Goal: Information Seeking & Learning: Learn about a topic

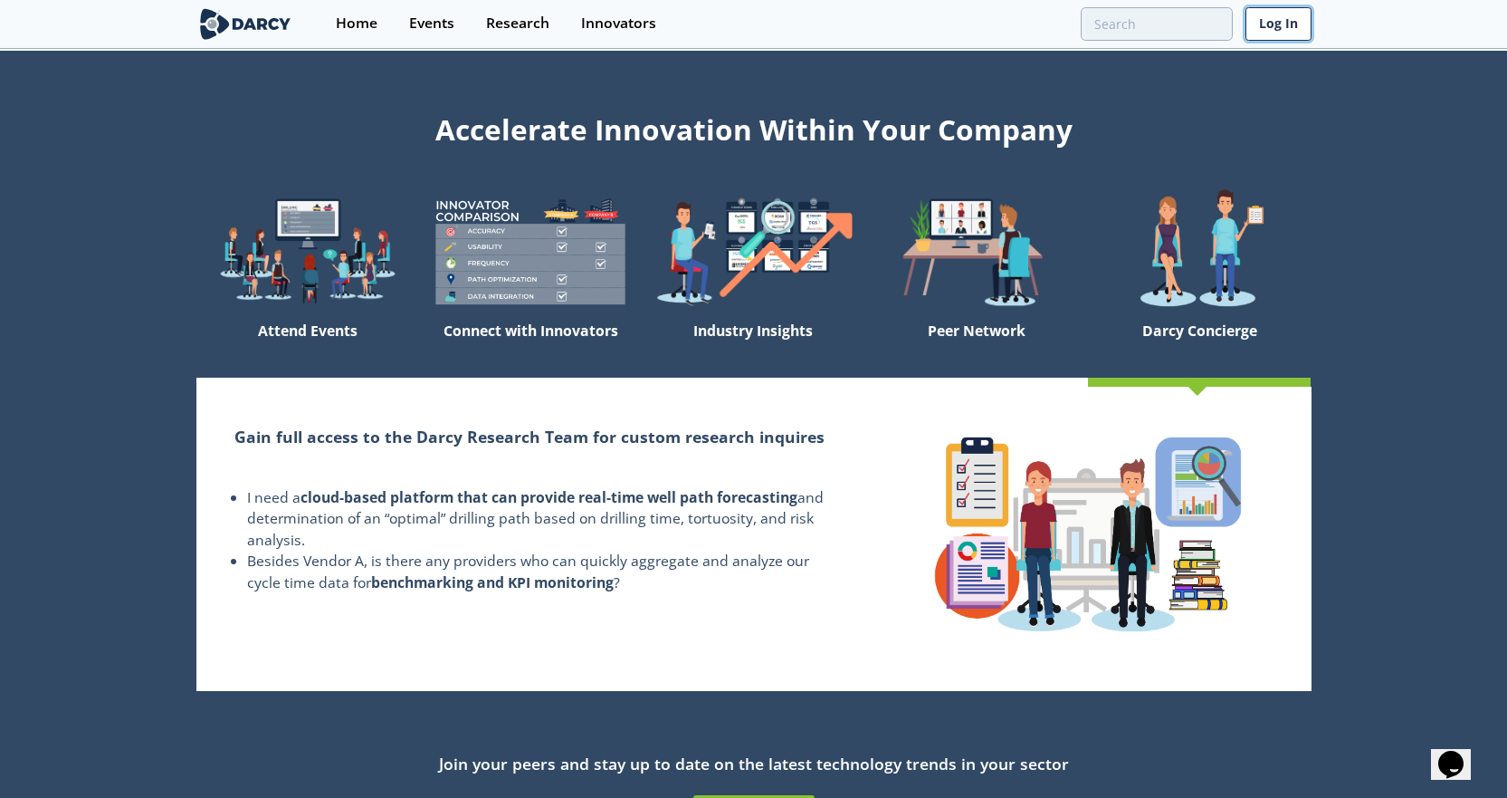
click at [1293, 24] on link "Log In" at bounding box center [1279, 23] width 66 height 33
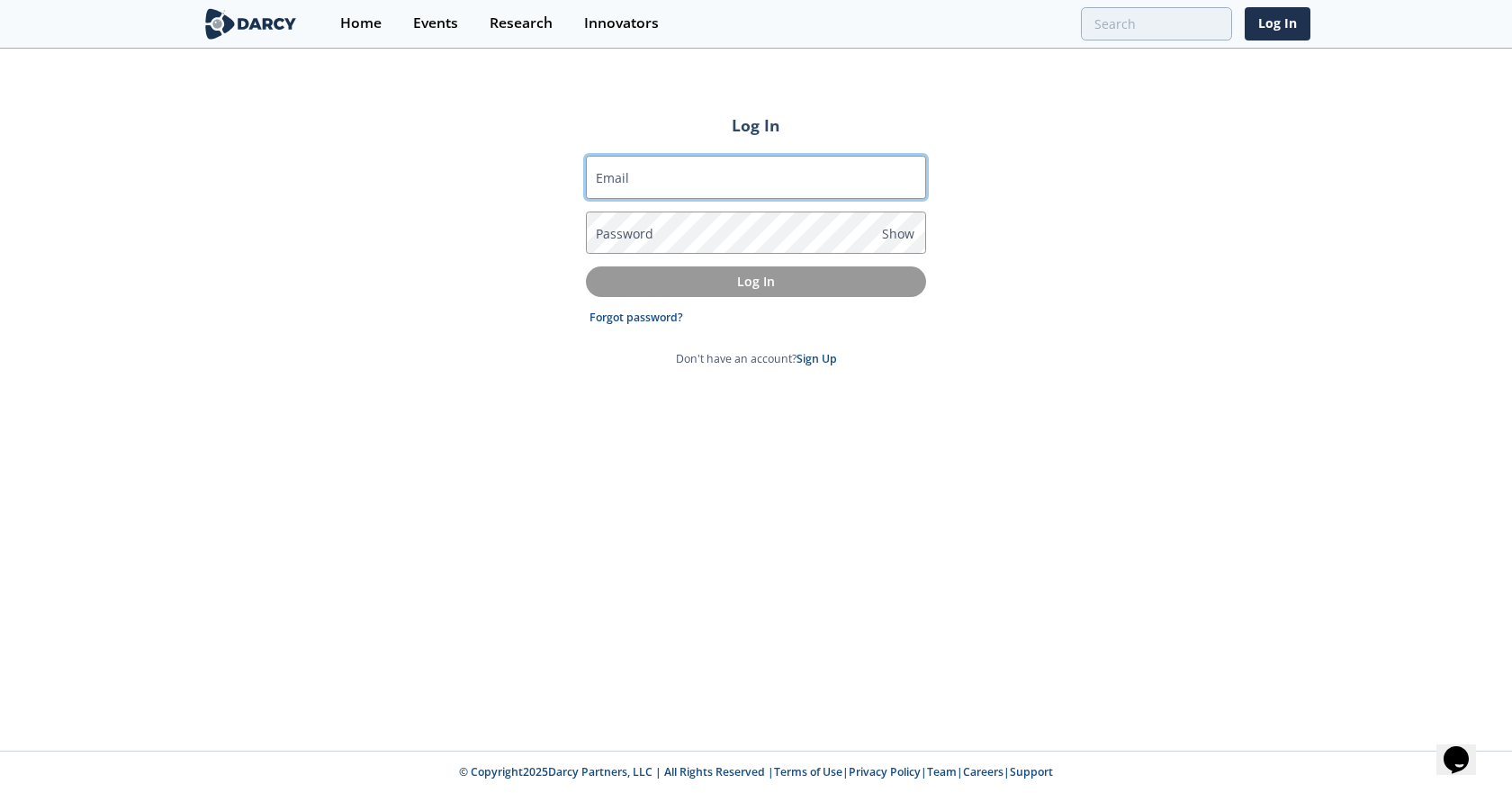
click at [689, 177] on input "Email" at bounding box center [756, 177] width 340 height 43
type input "[EMAIL_ADDRESS][DOMAIN_NAME]"
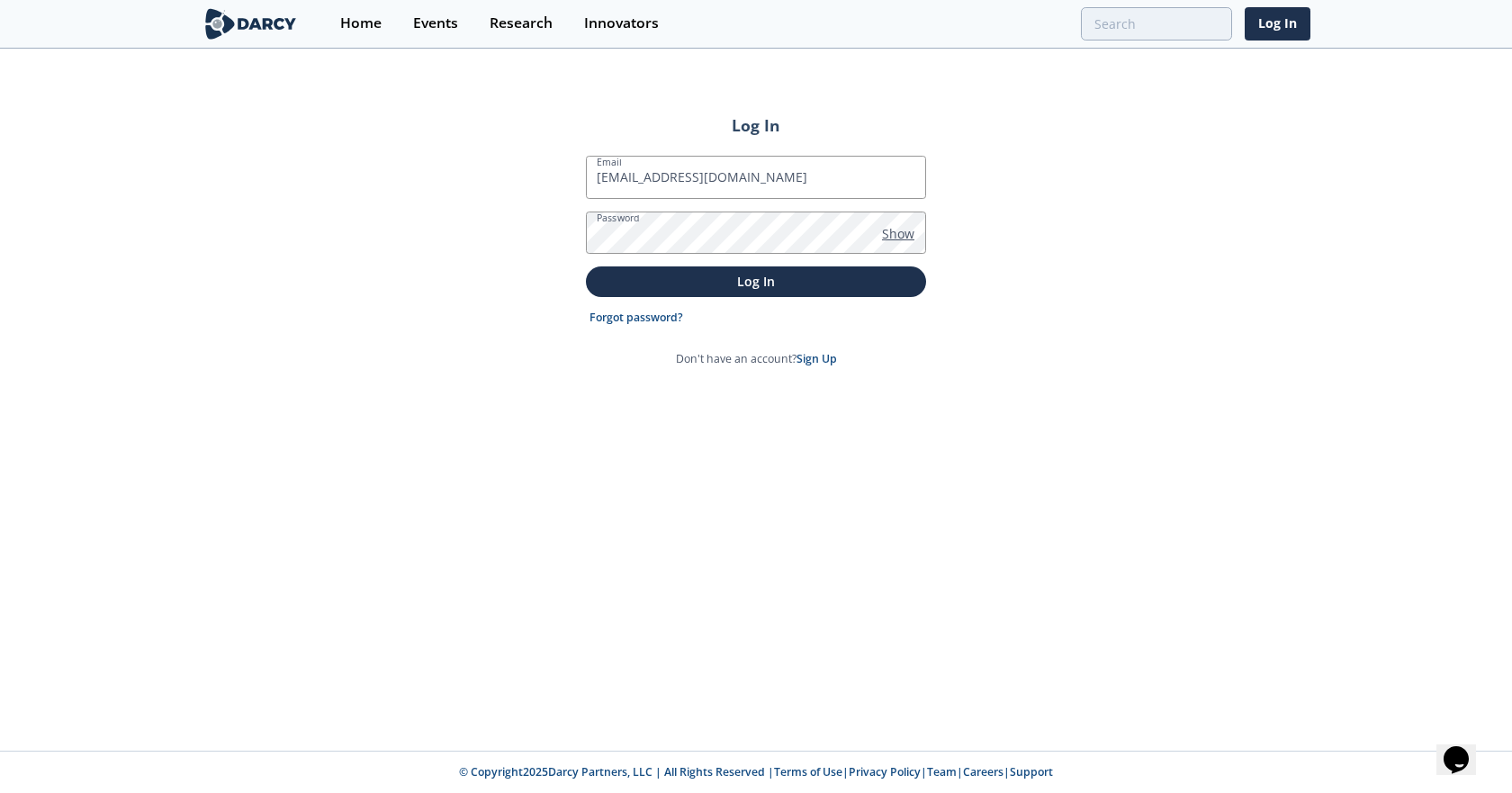
click at [899, 237] on span "Show" at bounding box center [898, 233] width 33 height 19
click at [788, 274] on p "Log In" at bounding box center [756, 280] width 315 height 19
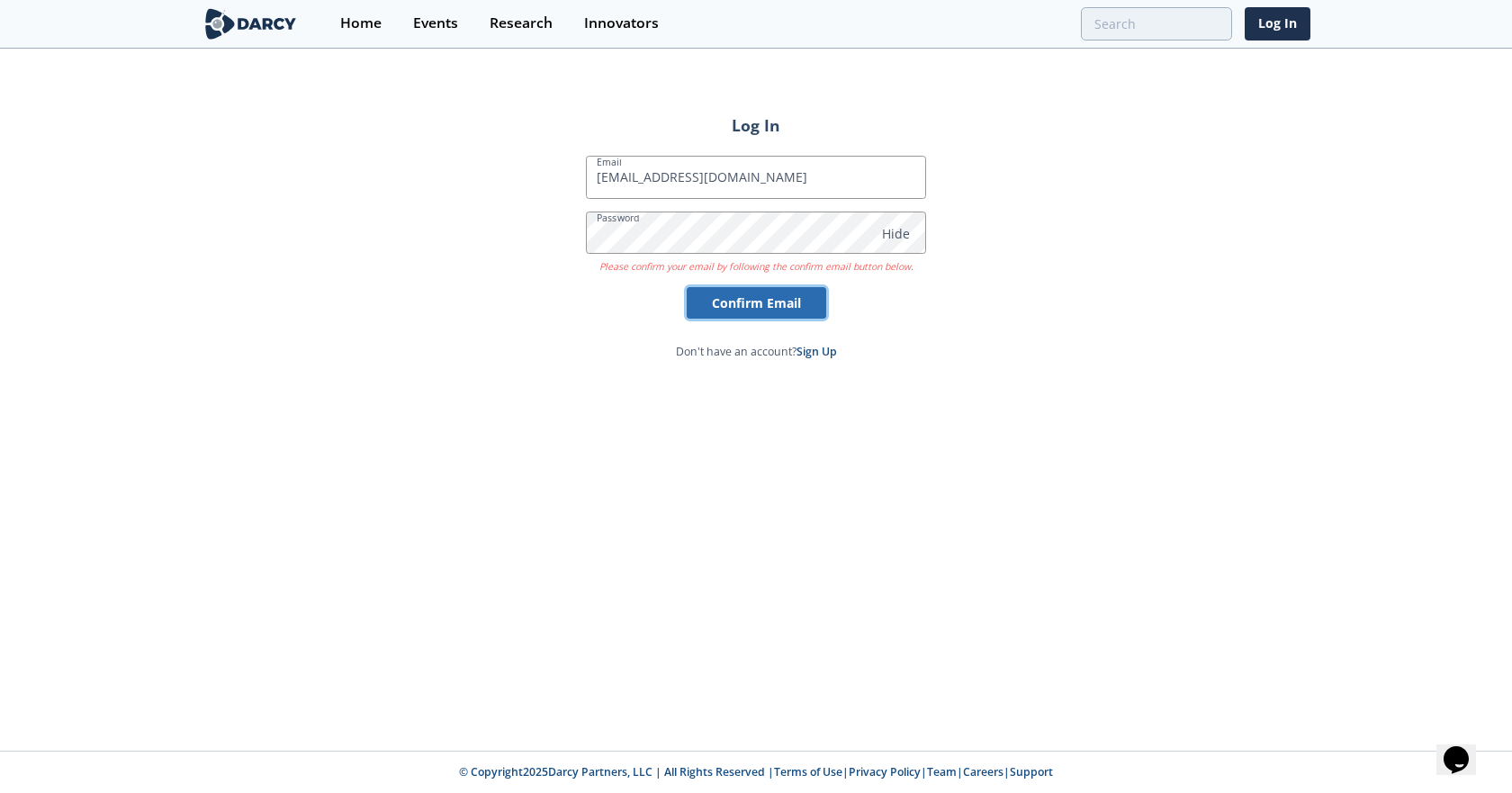
click at [748, 305] on button "Confirm Email" at bounding box center [756, 303] width 139 height 32
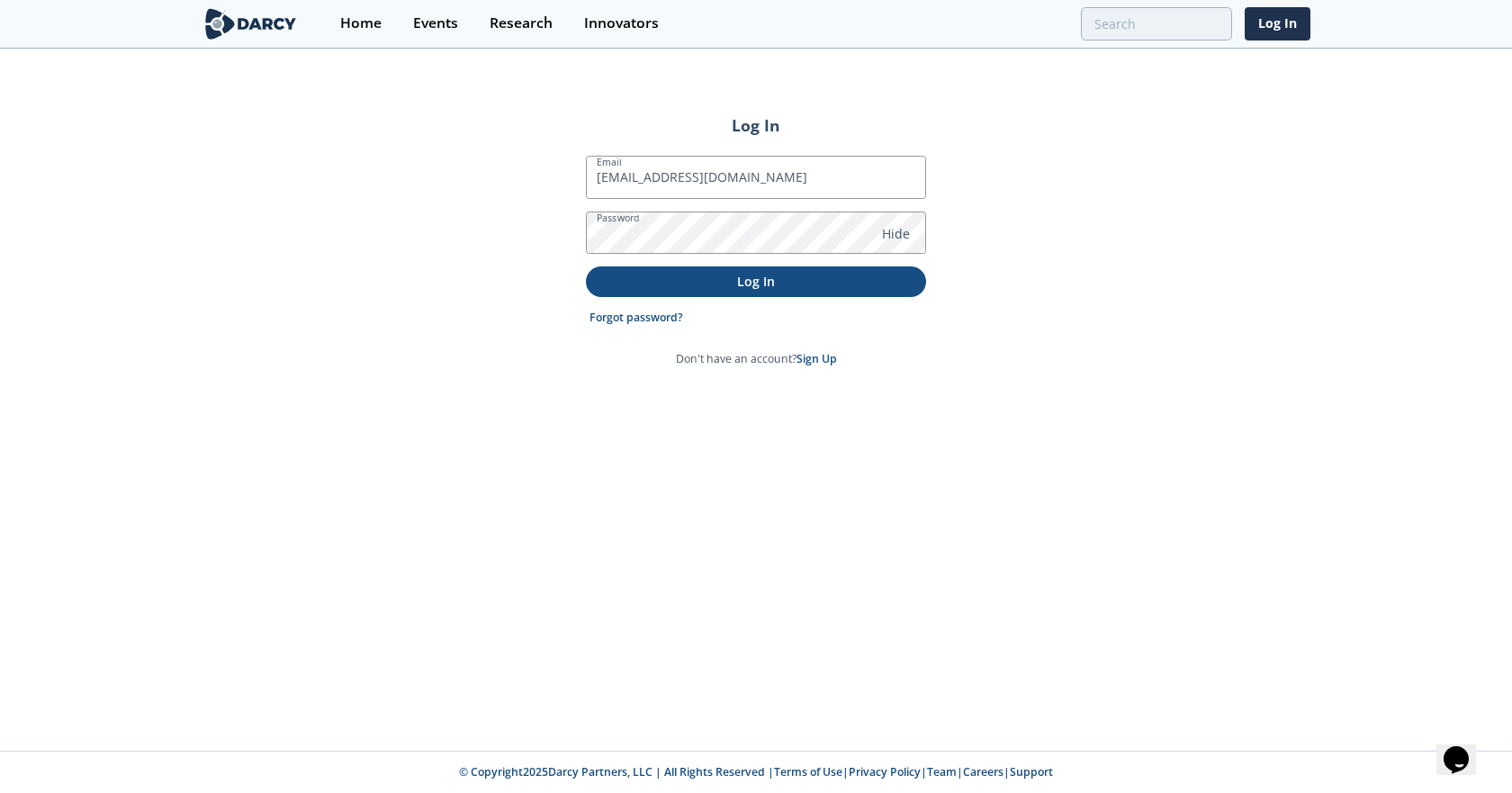
click at [743, 285] on p "Log In" at bounding box center [756, 280] width 315 height 19
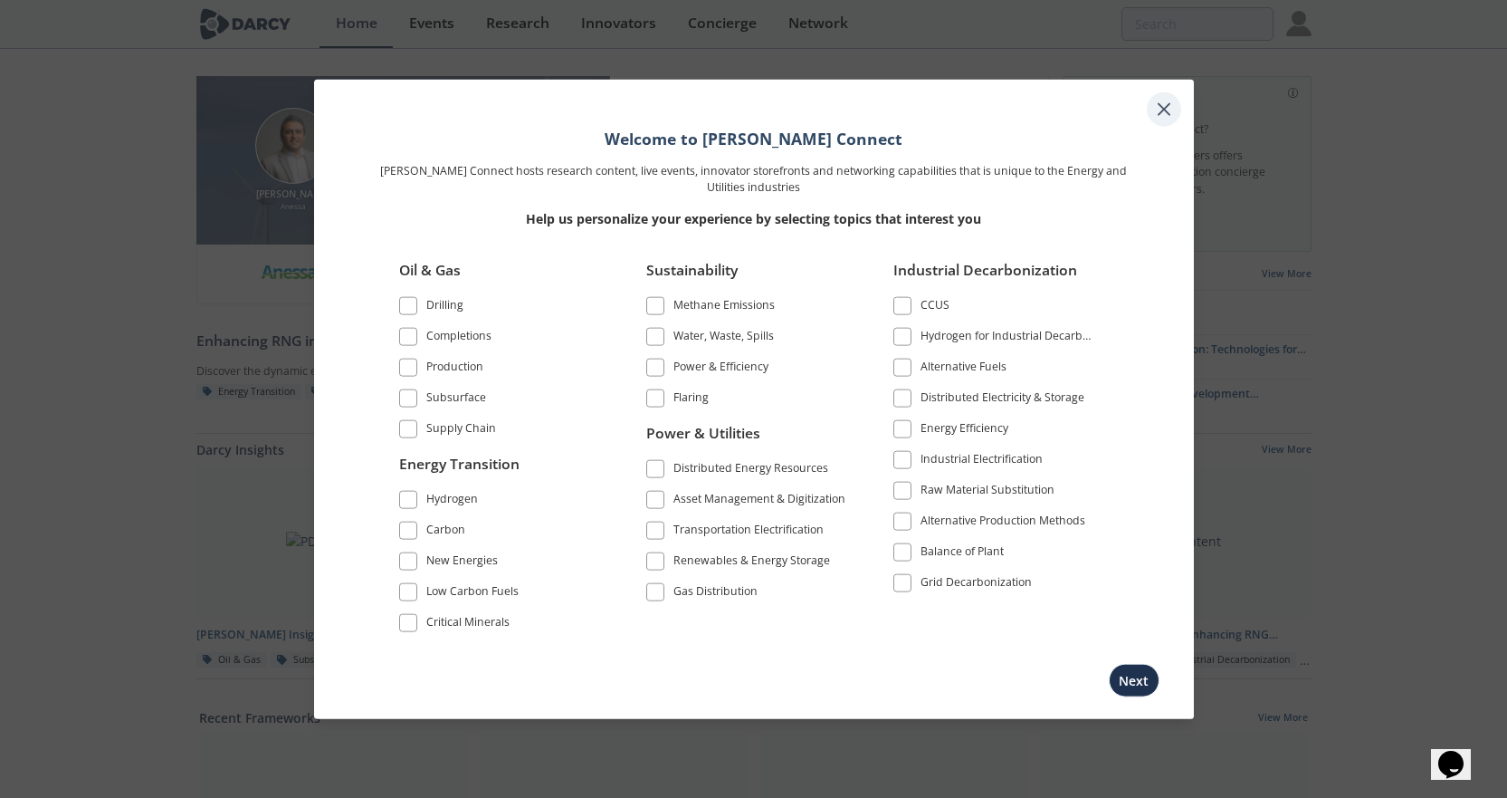
click at [1160, 106] on icon at bounding box center [1164, 108] width 11 height 11
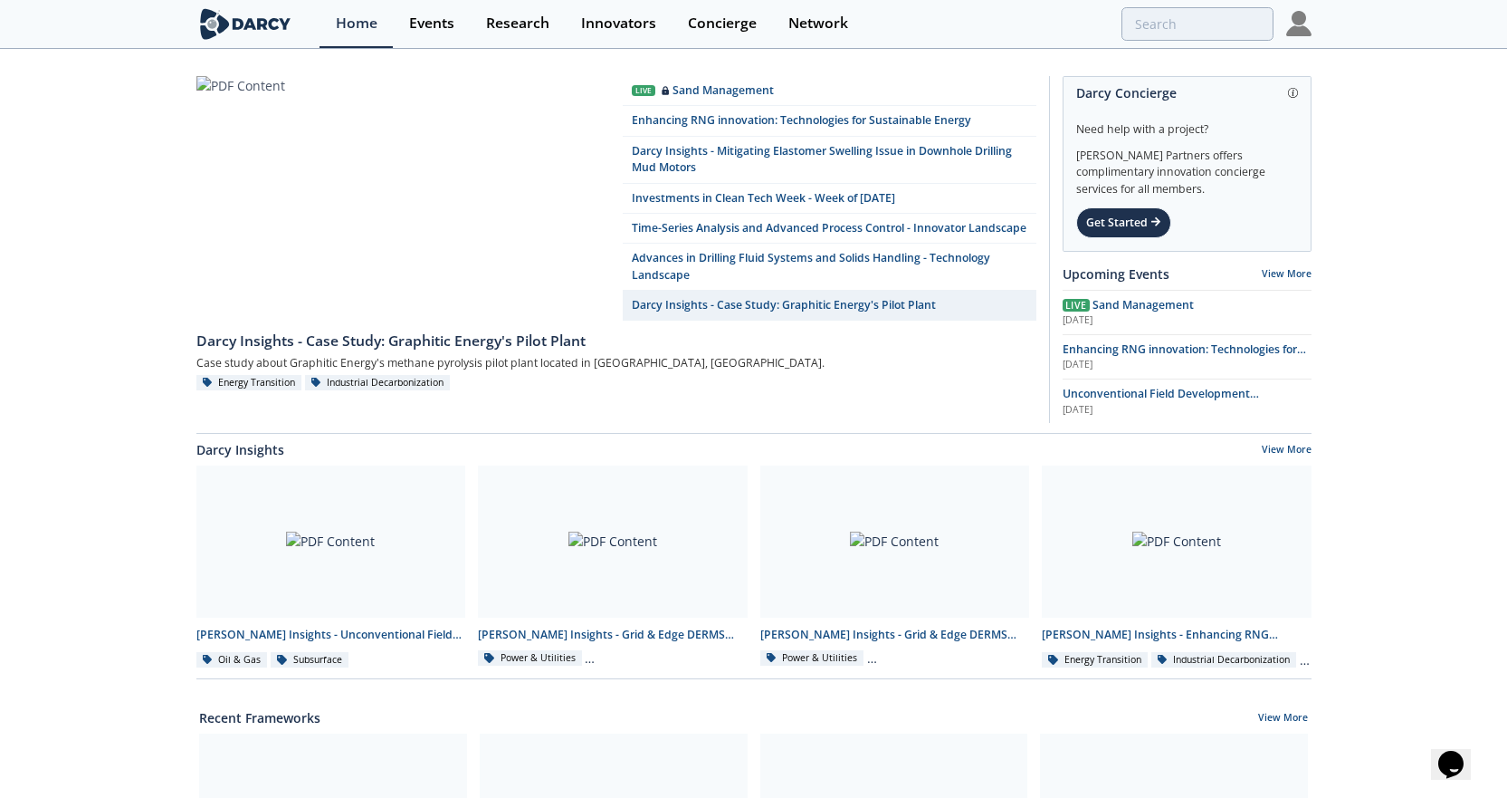
click at [1297, 33] on img at bounding box center [1298, 23] width 25 height 25
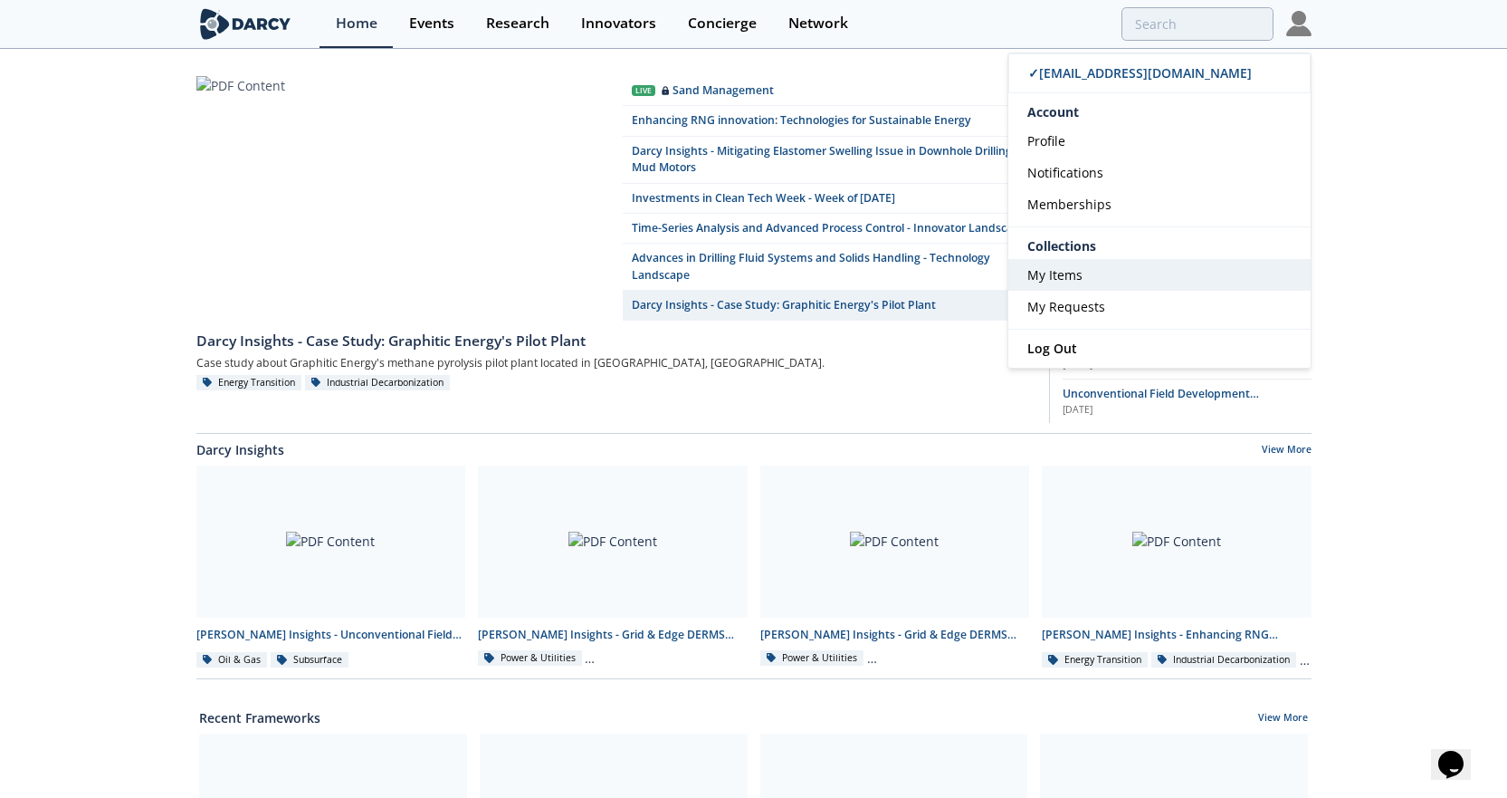
click at [1073, 272] on span "My Items" at bounding box center [1055, 274] width 55 height 17
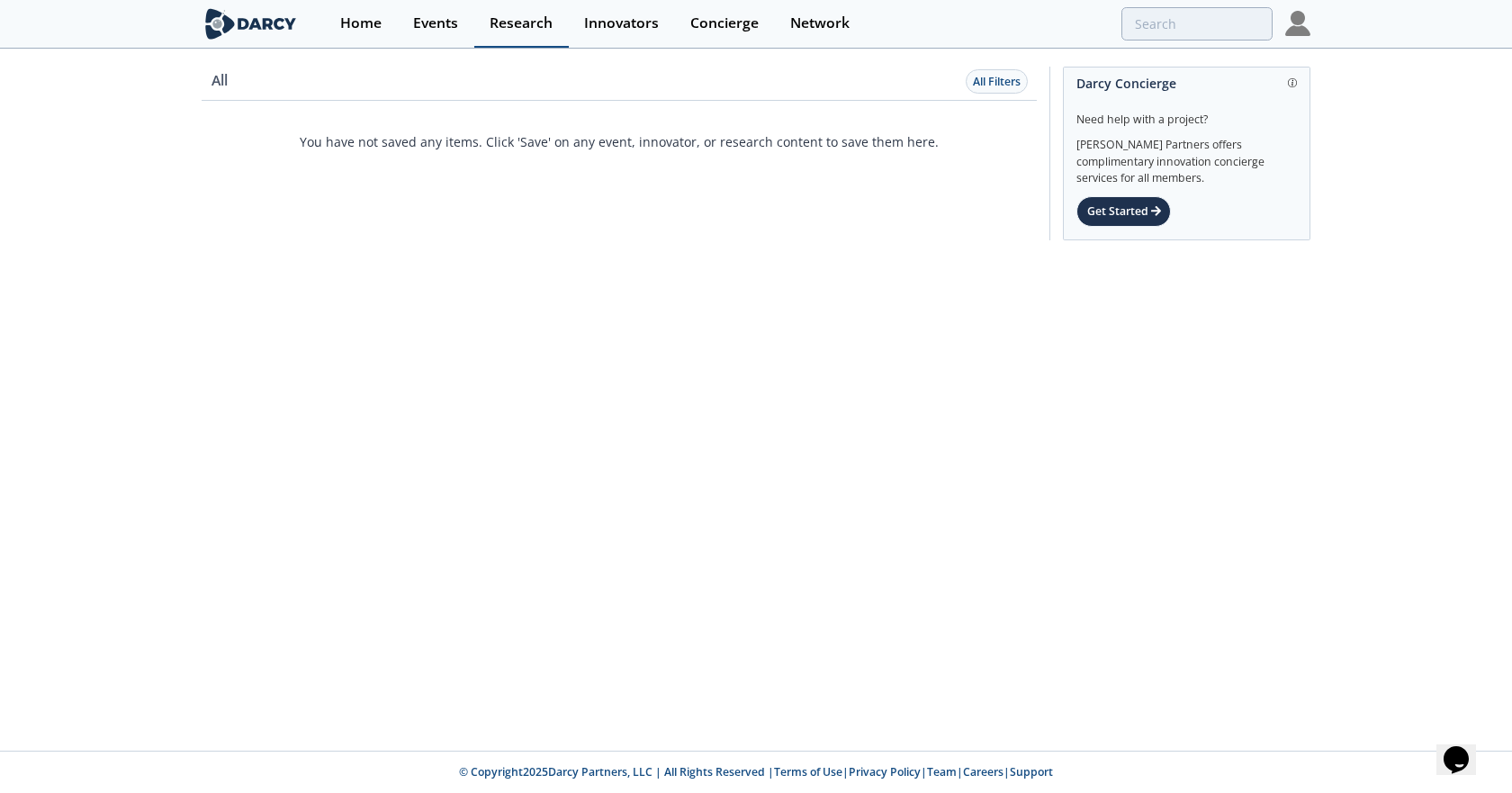
click at [518, 20] on div "Research" at bounding box center [520, 23] width 63 height 14
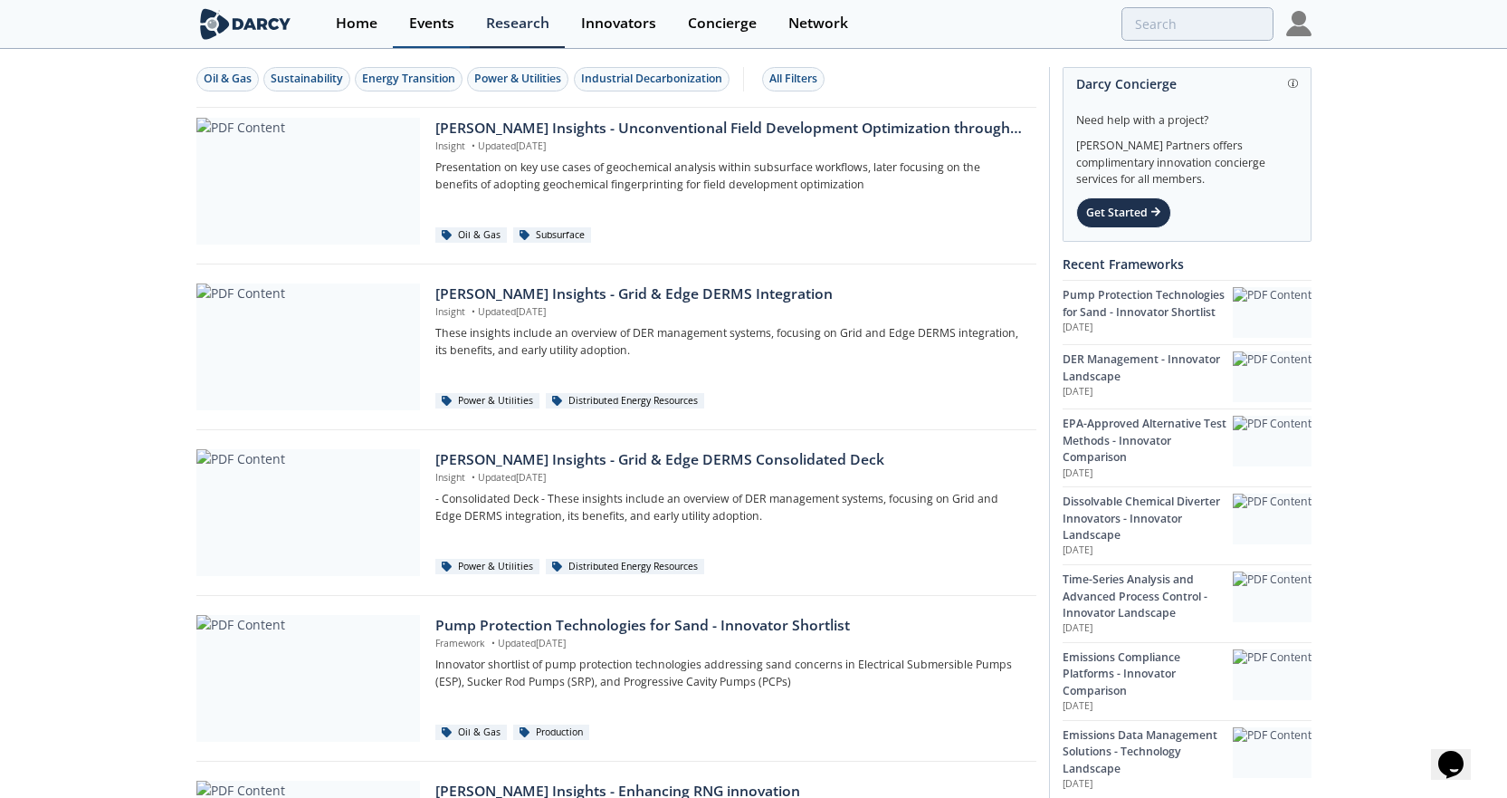
click at [450, 19] on div "Events" at bounding box center [431, 23] width 45 height 14
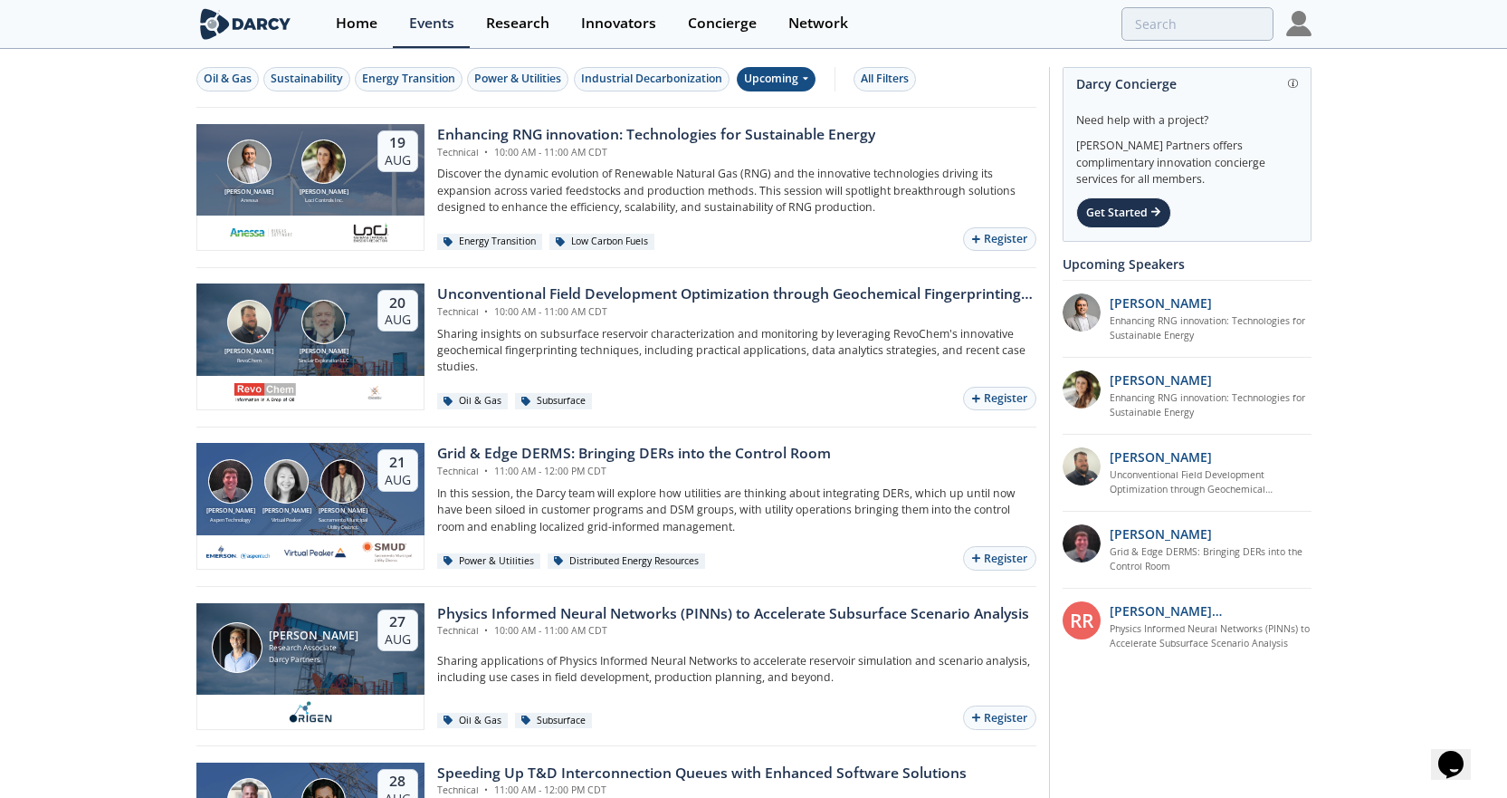
click at [775, 82] on div "Upcoming" at bounding box center [776, 79] width 79 height 24
click at [774, 139] on div "Past" at bounding box center [798, 138] width 112 height 29
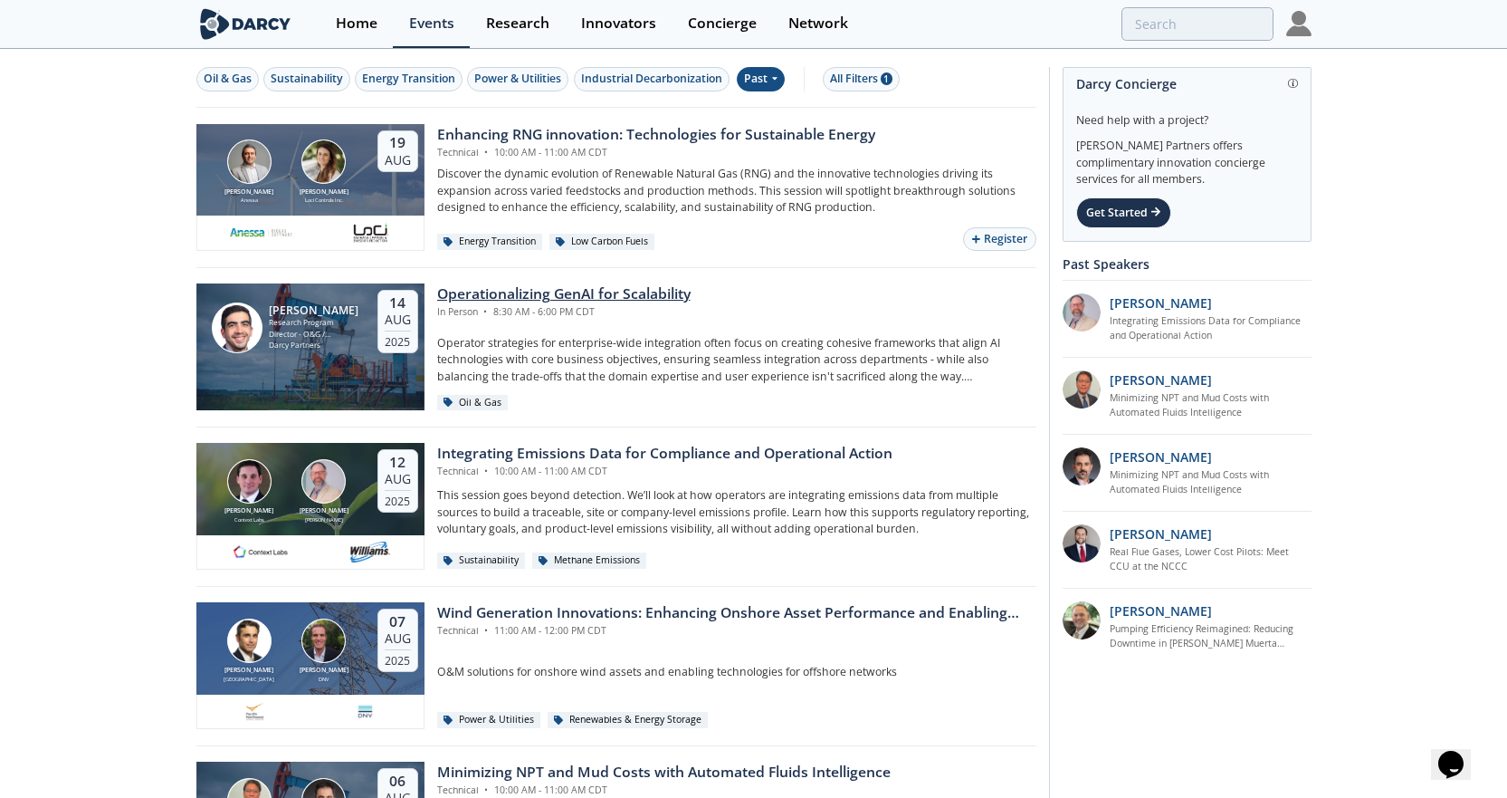
click at [630, 296] on div "Operationalizing GenAI for Scalability" at bounding box center [563, 294] width 253 height 22
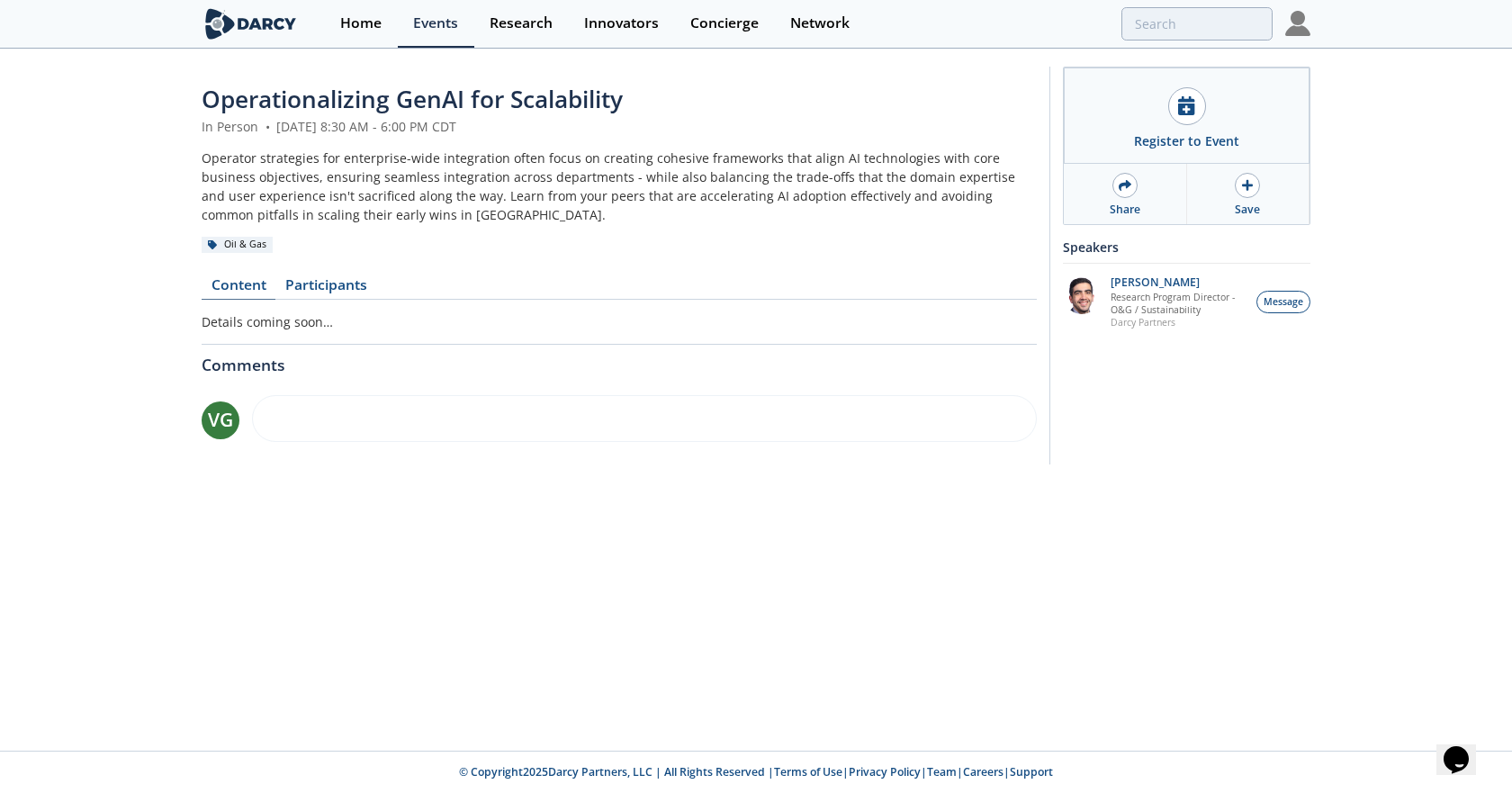
click at [245, 284] on link "Content" at bounding box center [239, 289] width 74 height 22
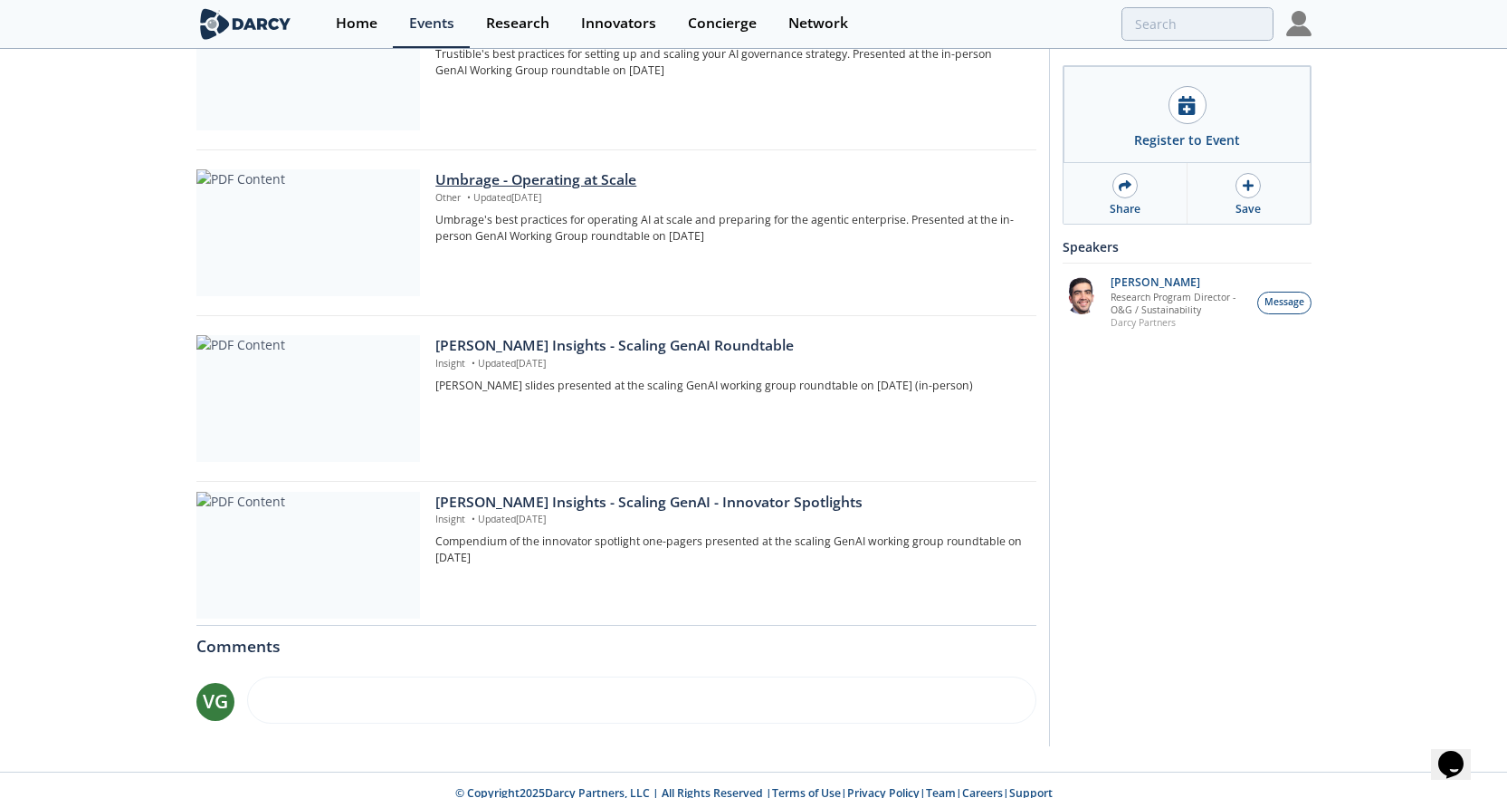
scroll to position [336, 0]
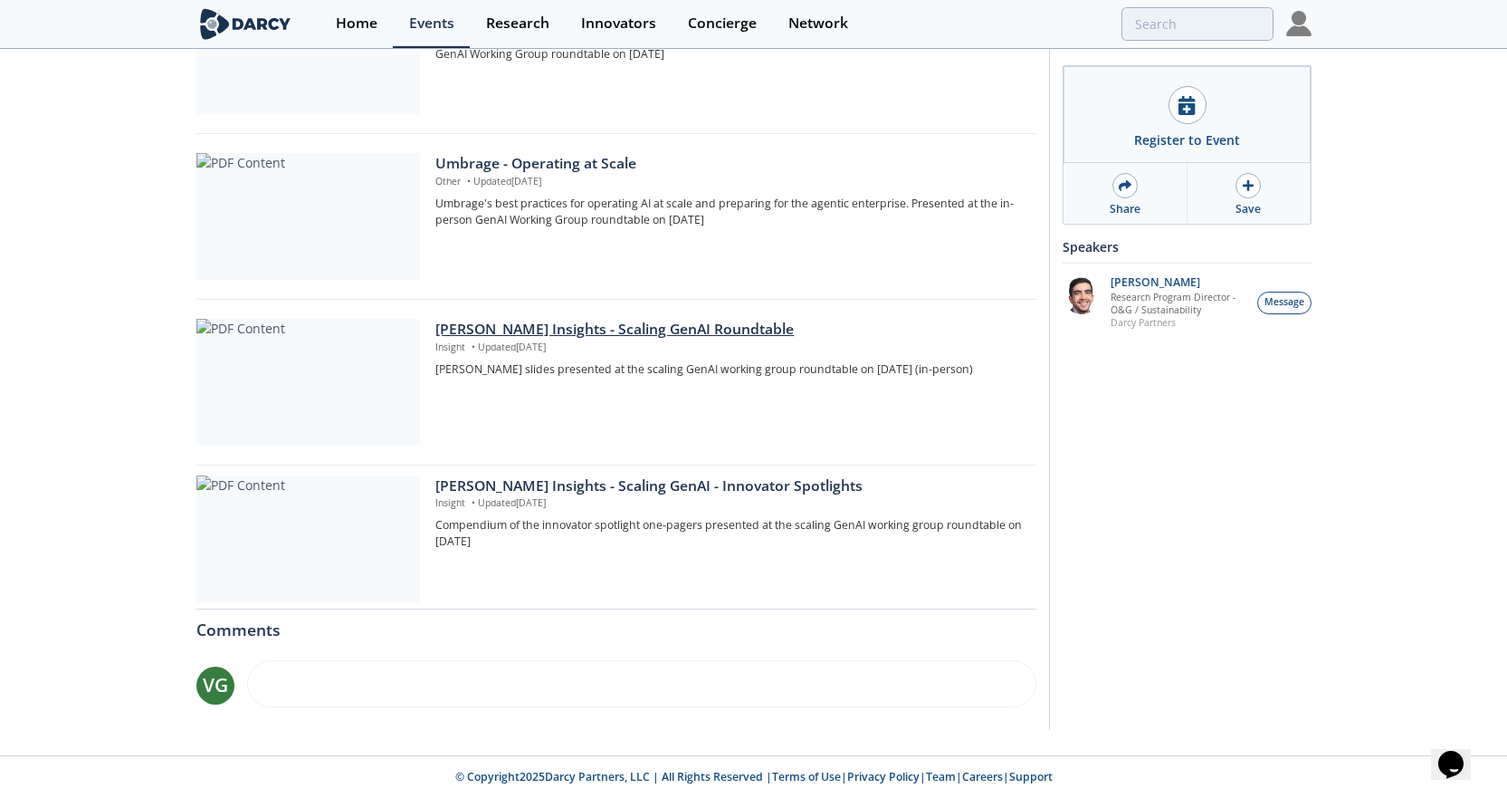
click at [368, 347] on div at bounding box center [308, 382] width 224 height 127
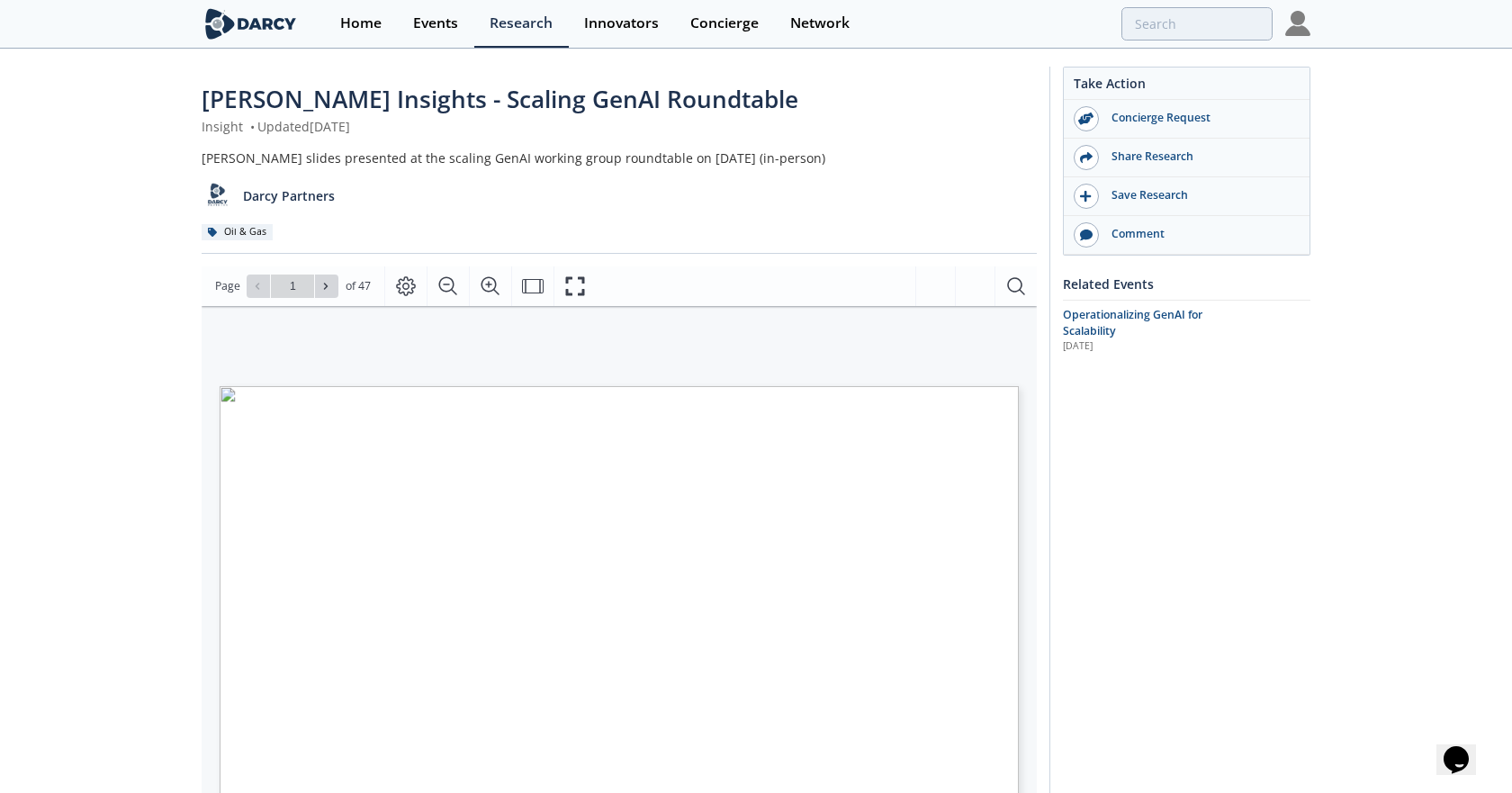
type input "2"
type input "4"
type input "5"
type input "6"
type input "7"
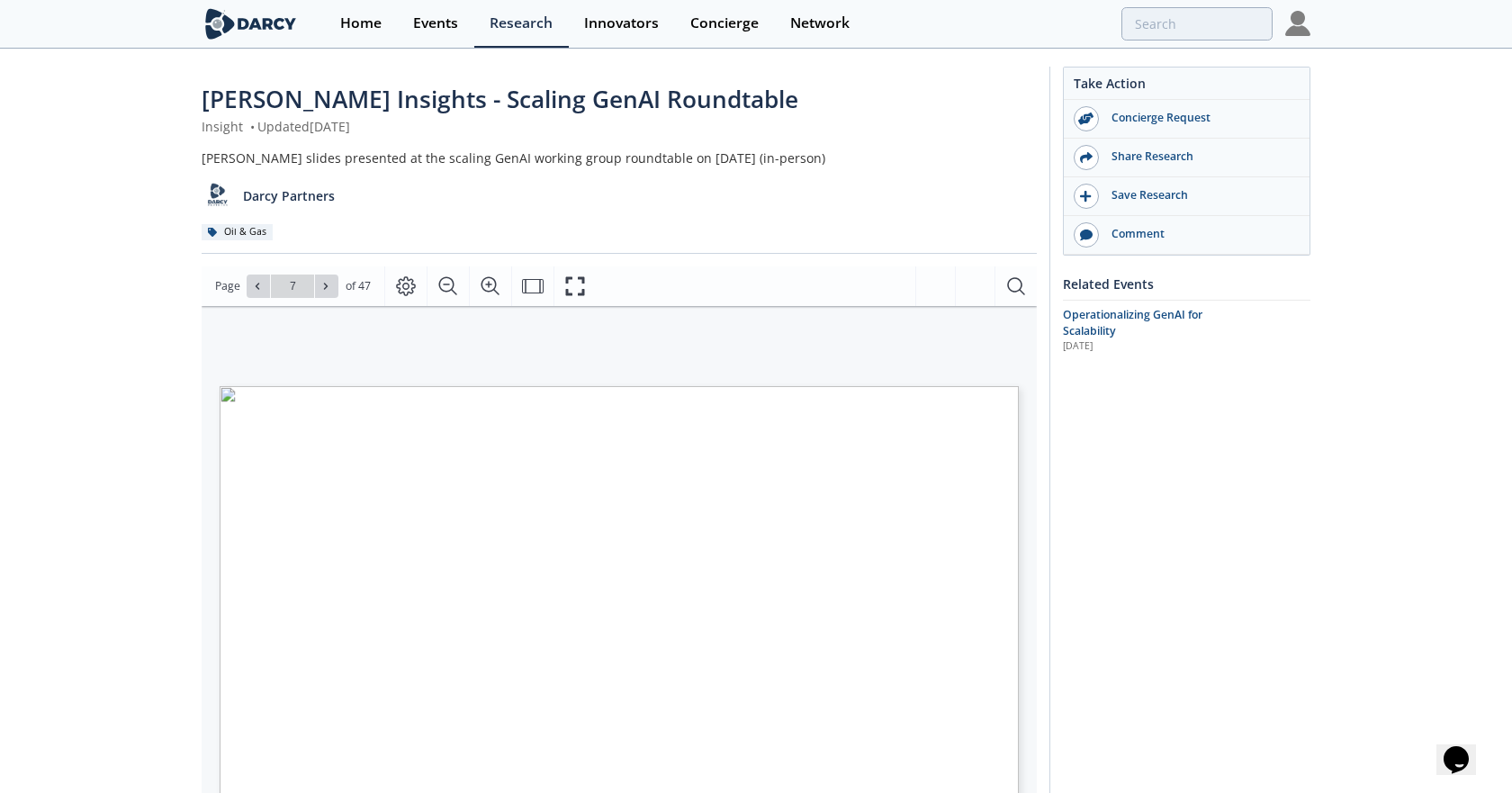
type input "8"
type input "9"
type input "10"
type input "11"
type input "12"
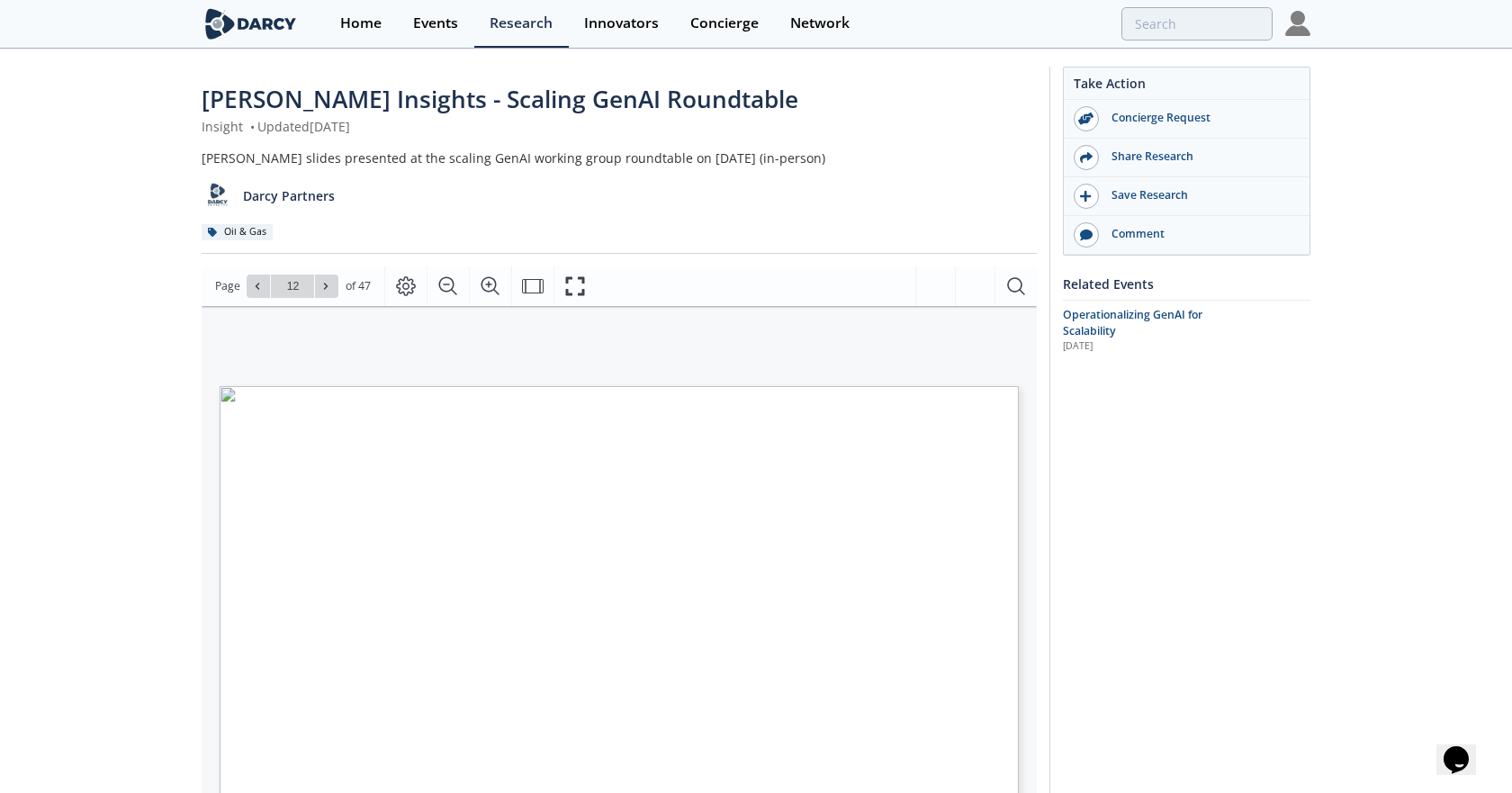
type input "13"
type input "14"
type input "15"
type input "16"
type input "17"
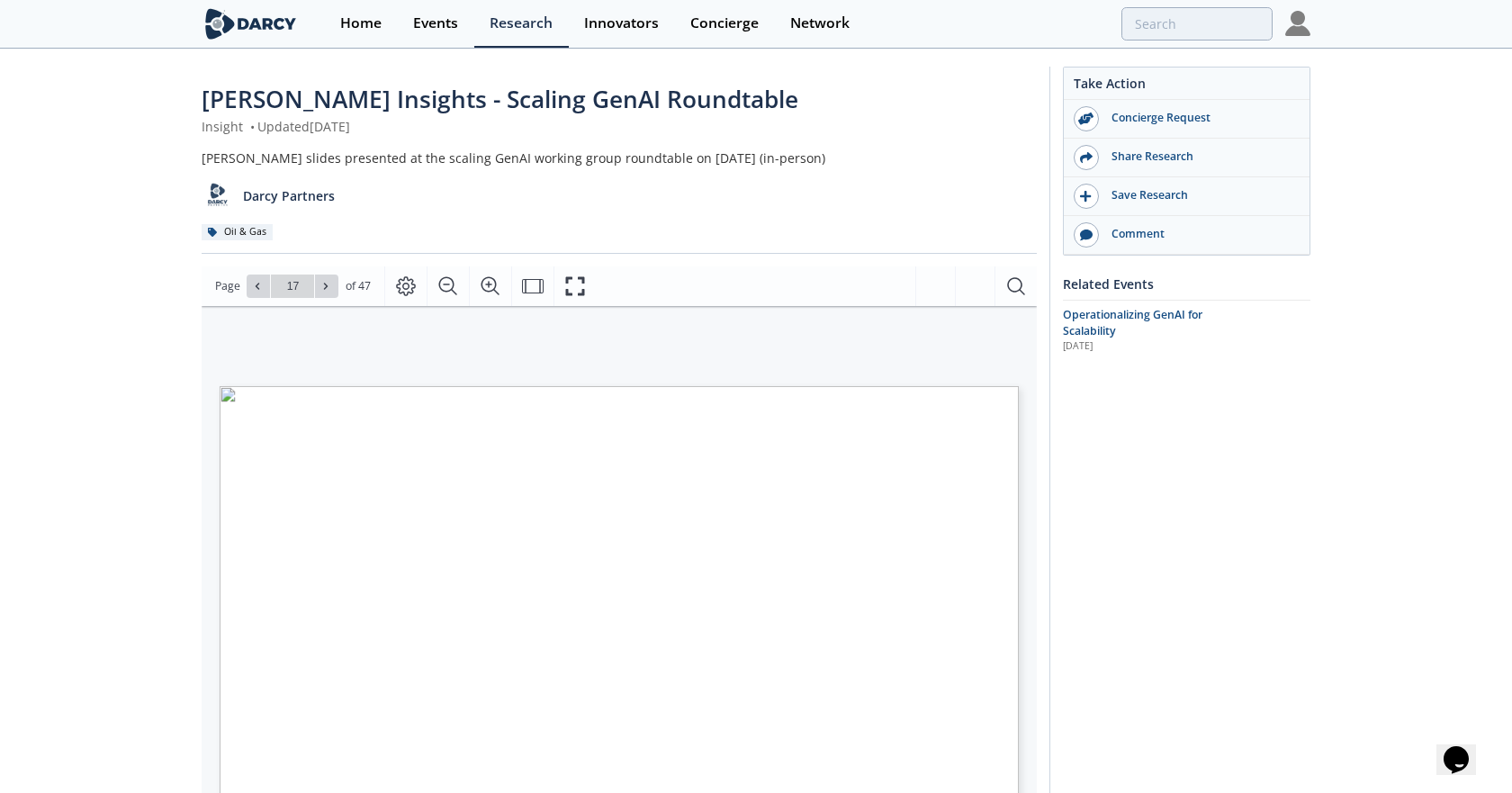
type input "18"
type input "19"
type input "20"
type input "21"
type input "22"
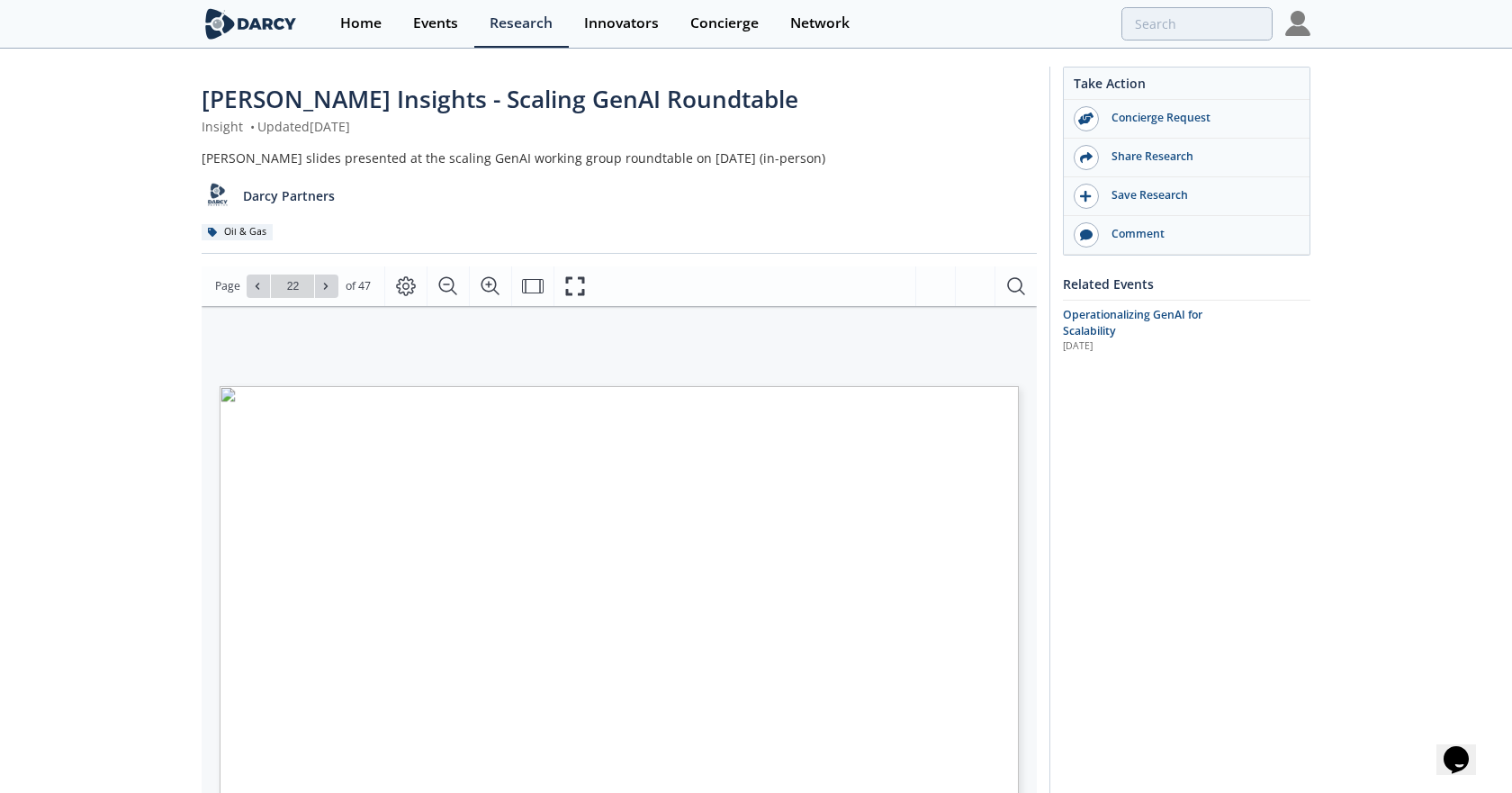
type input "23"
type input "24"
type input "25"
type input "26"
type input "27"
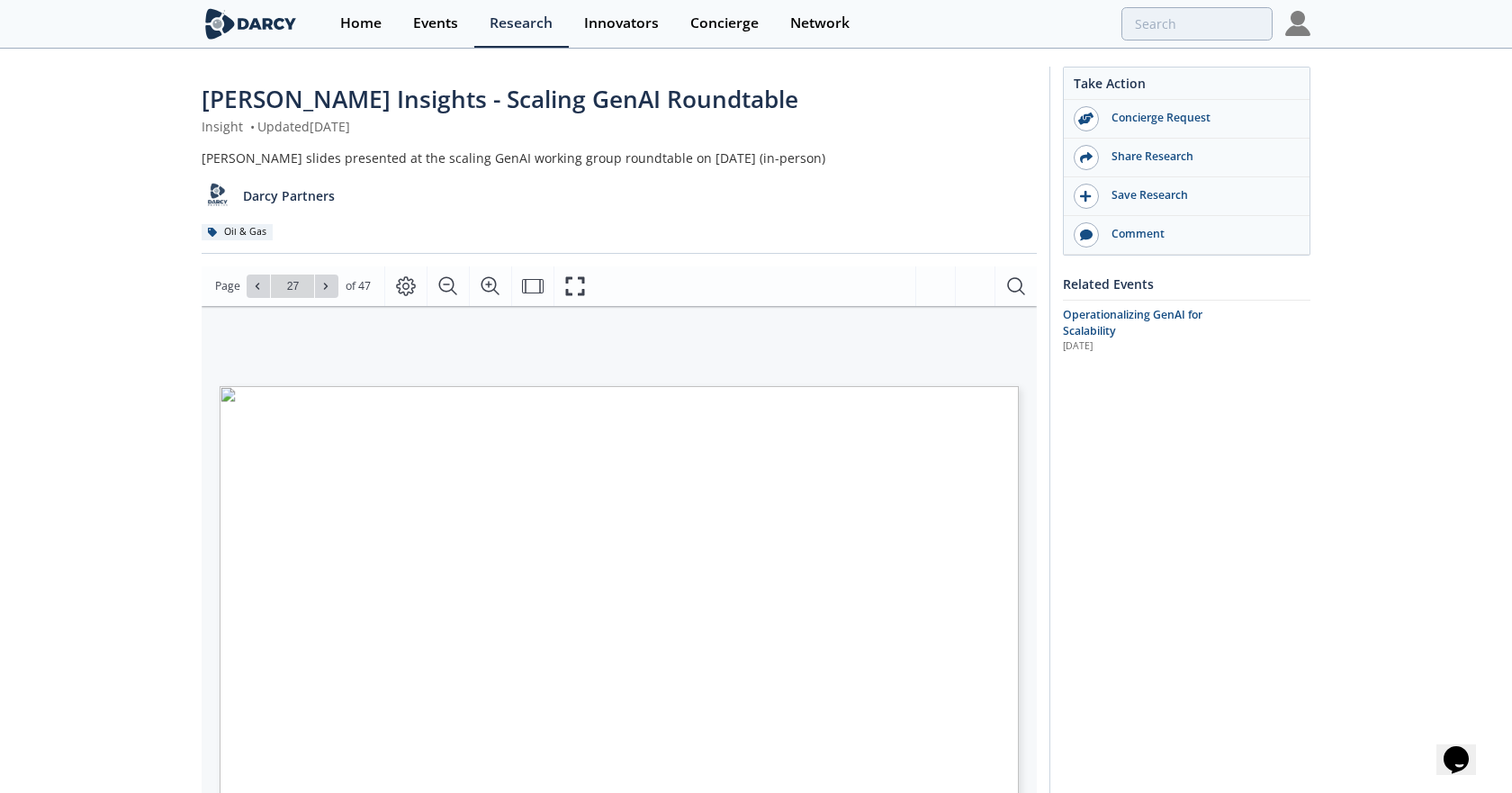
type input "28"
type input "30"
type input "31"
type input "32"
type input "33"
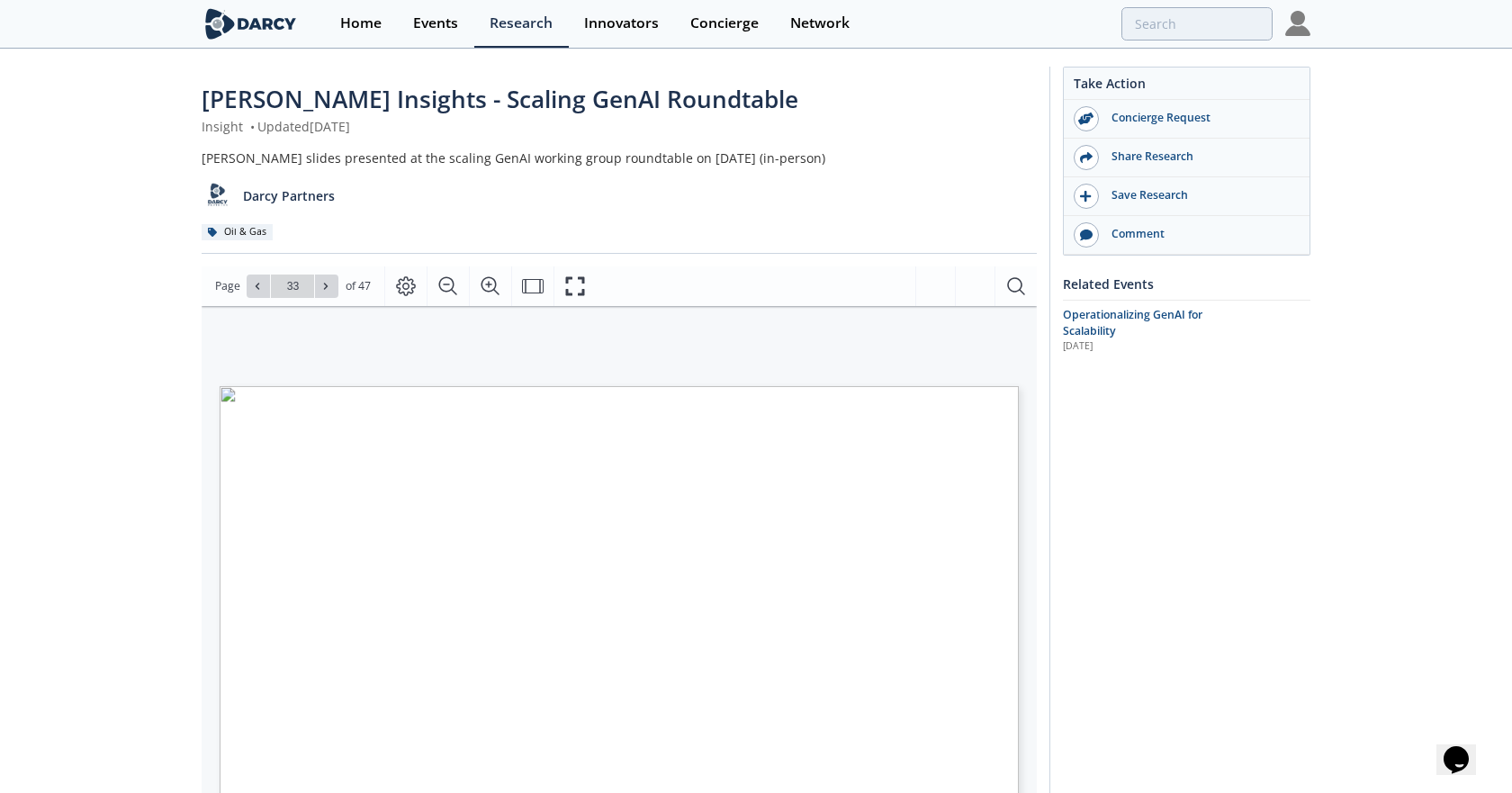
type input "34"
type input "35"
type input "36"
type input "37"
type input "38"
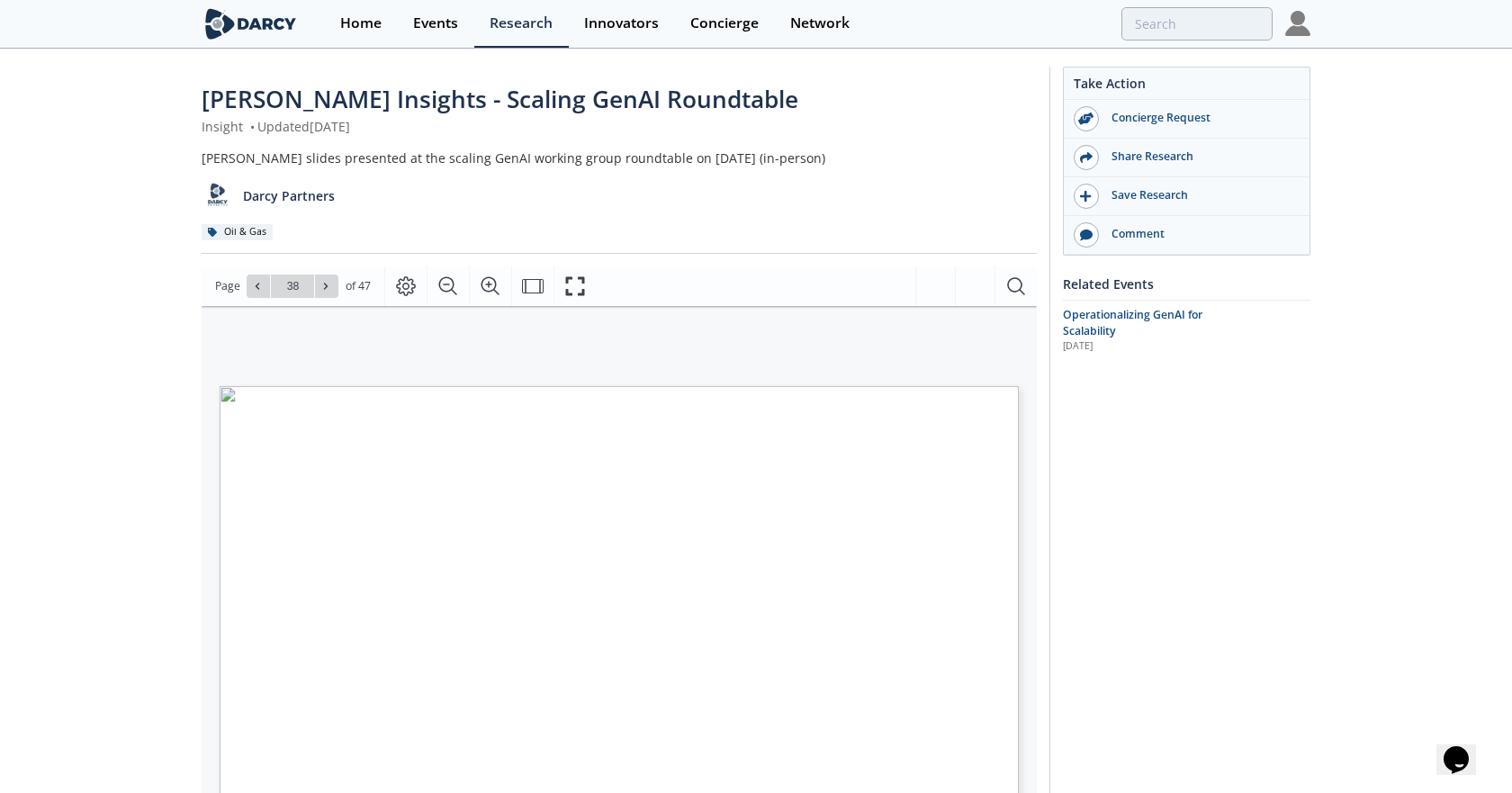
type input "39"
type input "40"
type input "41"
type input "42"
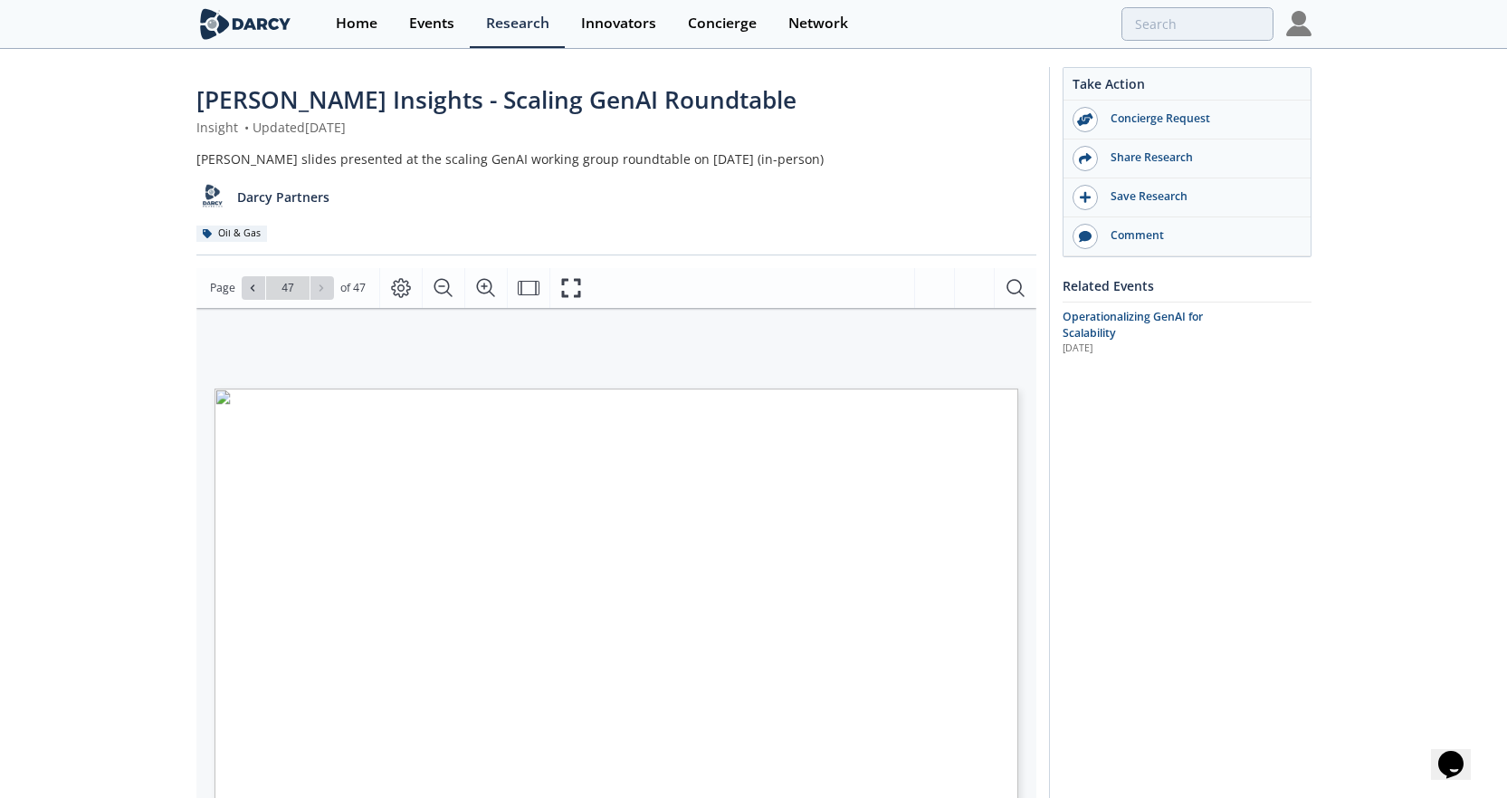
click at [457, 226] on div "Oil & Gas" at bounding box center [616, 233] width 840 height 16
click at [1152, 559] on div "Take Action Concierge Request Share Research Save Research Comment Related Even…" at bounding box center [1180, 683] width 263 height 1233
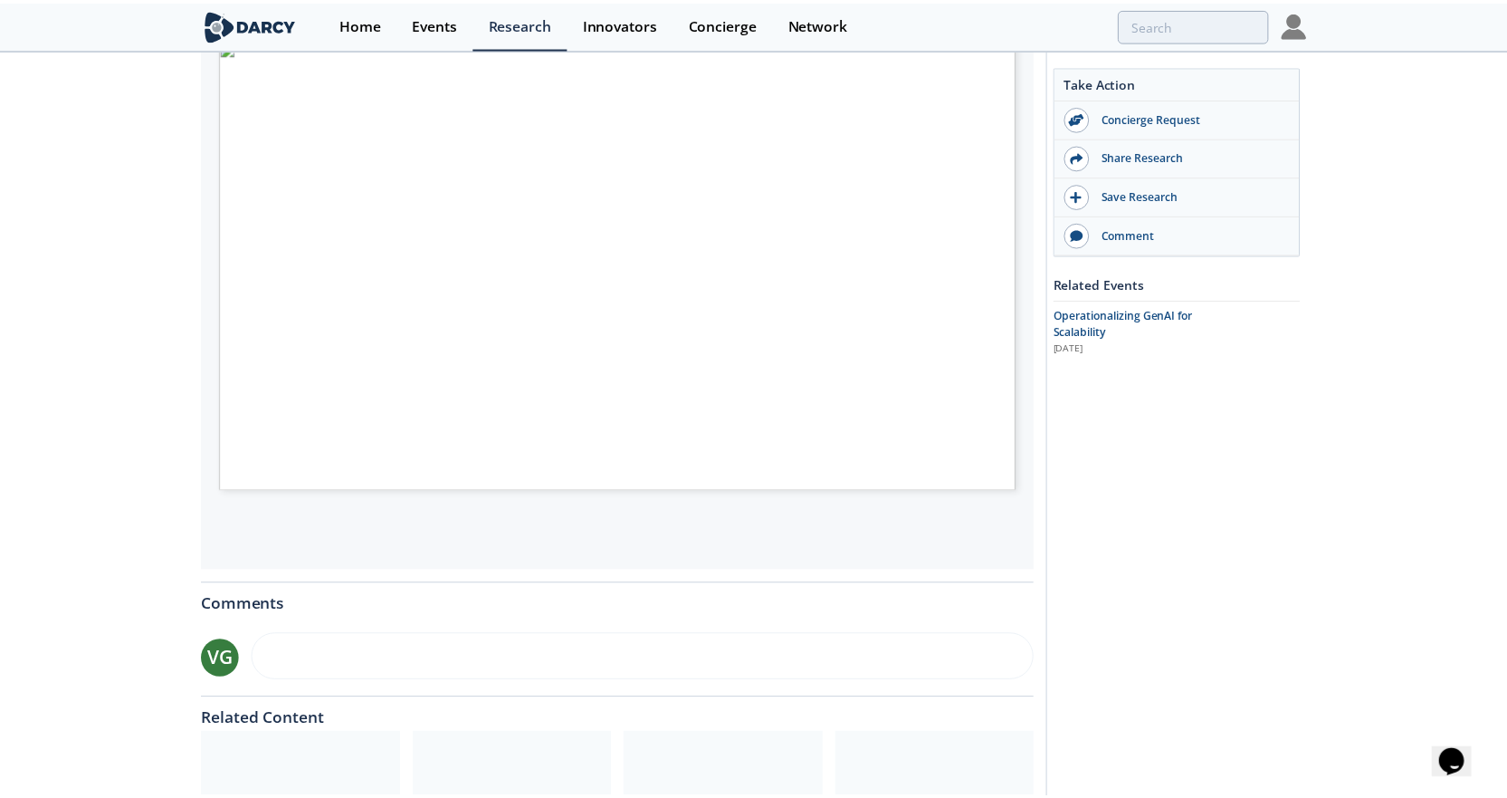
scroll to position [362, 0]
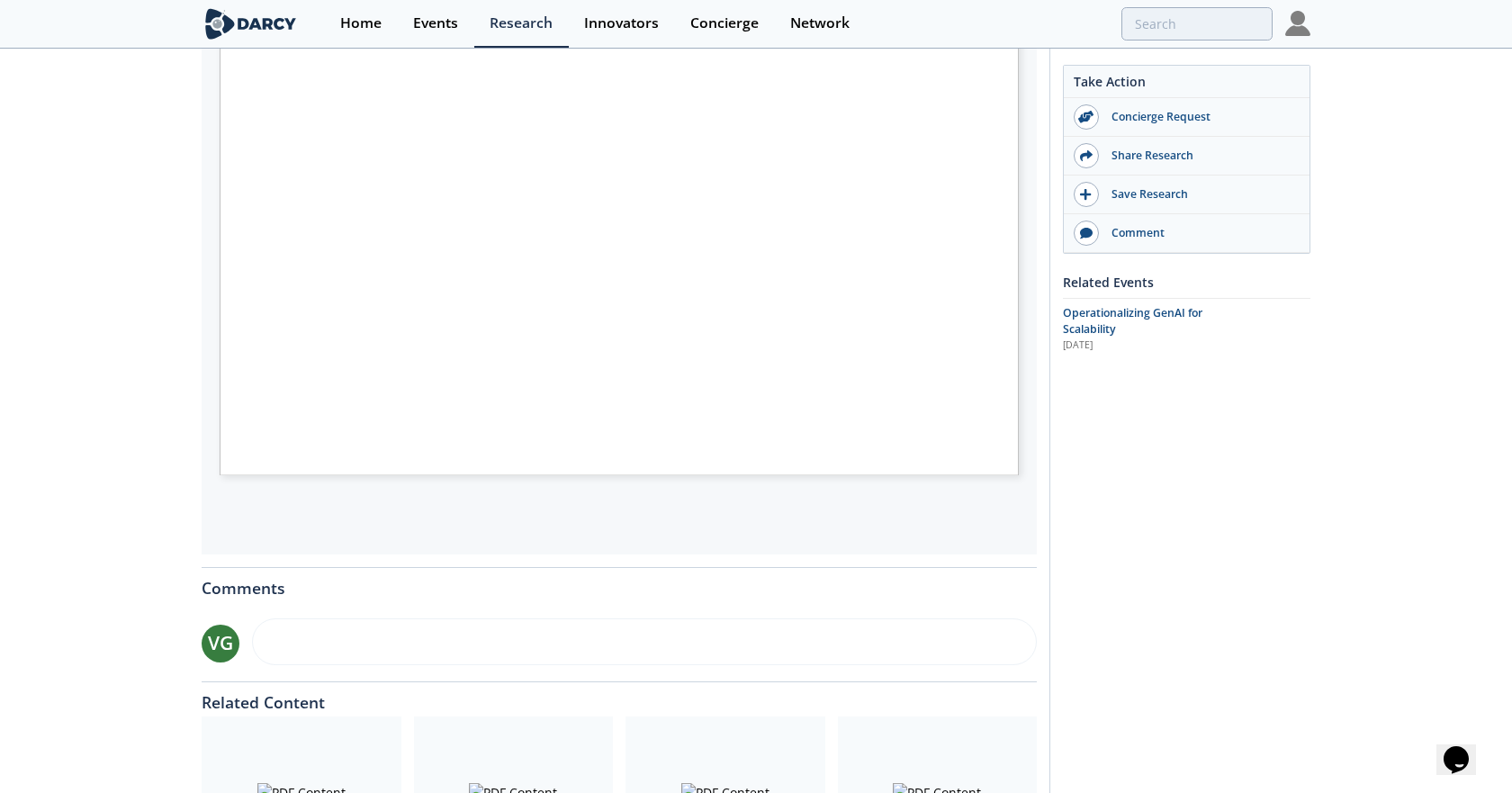
drag, startPoint x: 569, startPoint y: 281, endPoint x: 472, endPoint y: 324, distance: 106.1
click at [472, 324] on span "Page 46" at bounding box center [1001, 413] width 1399 height 733
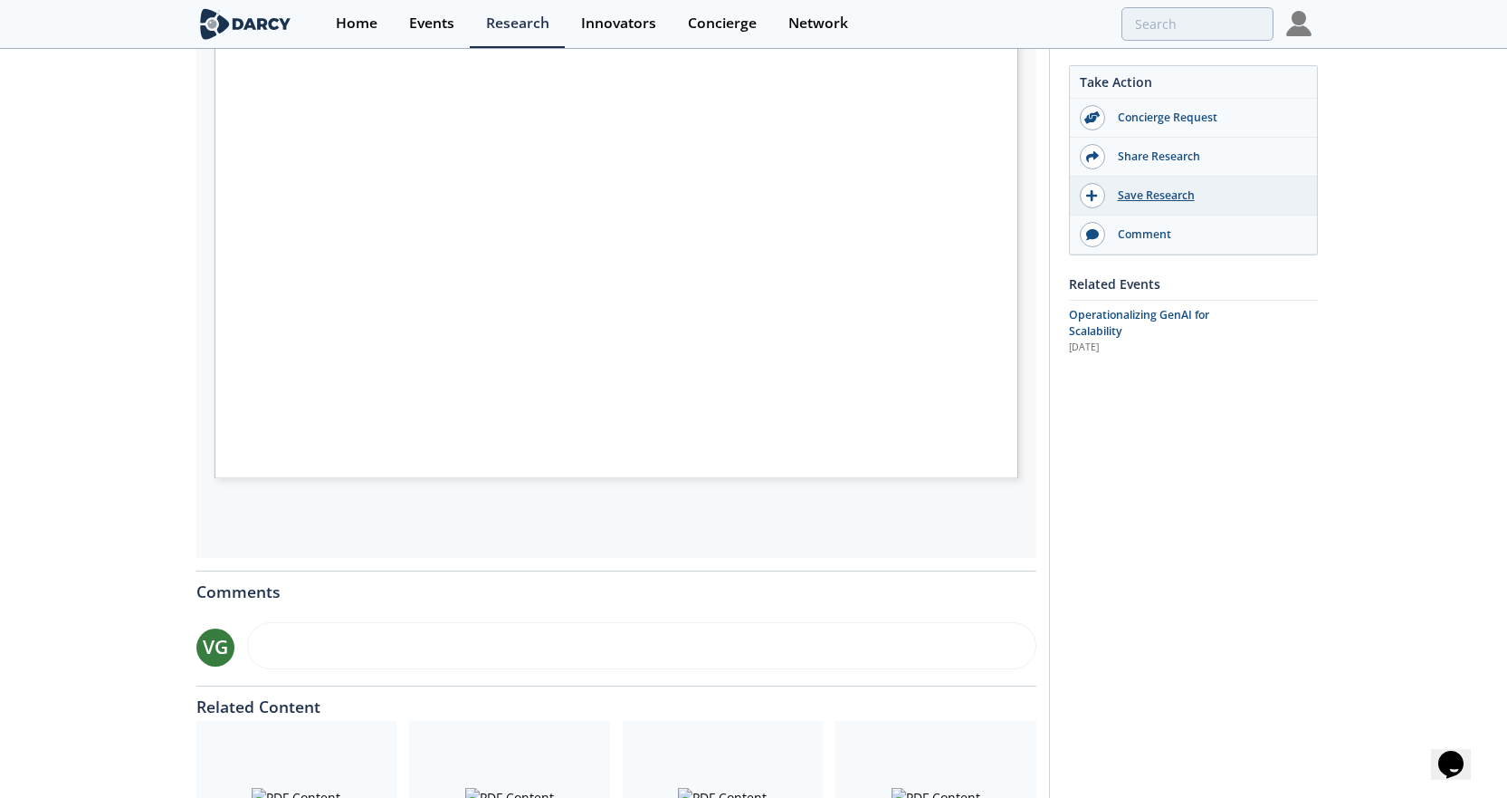
click at [1137, 197] on div "Save Research" at bounding box center [1206, 195] width 203 height 16
click at [1152, 159] on div "Share Research" at bounding box center [1206, 156] width 203 height 16
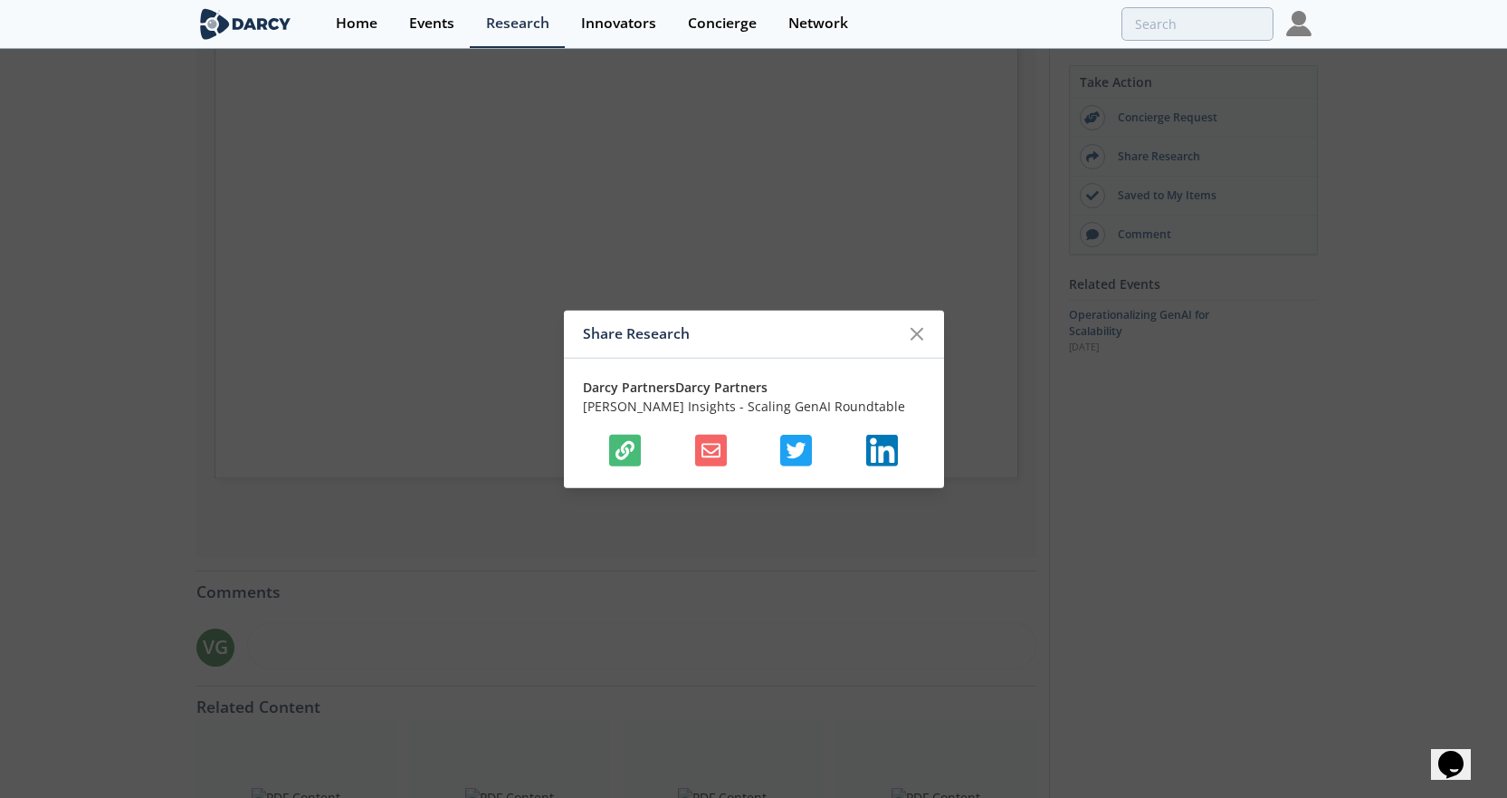
click at [626, 449] on icon "button" at bounding box center [625, 449] width 19 height 19
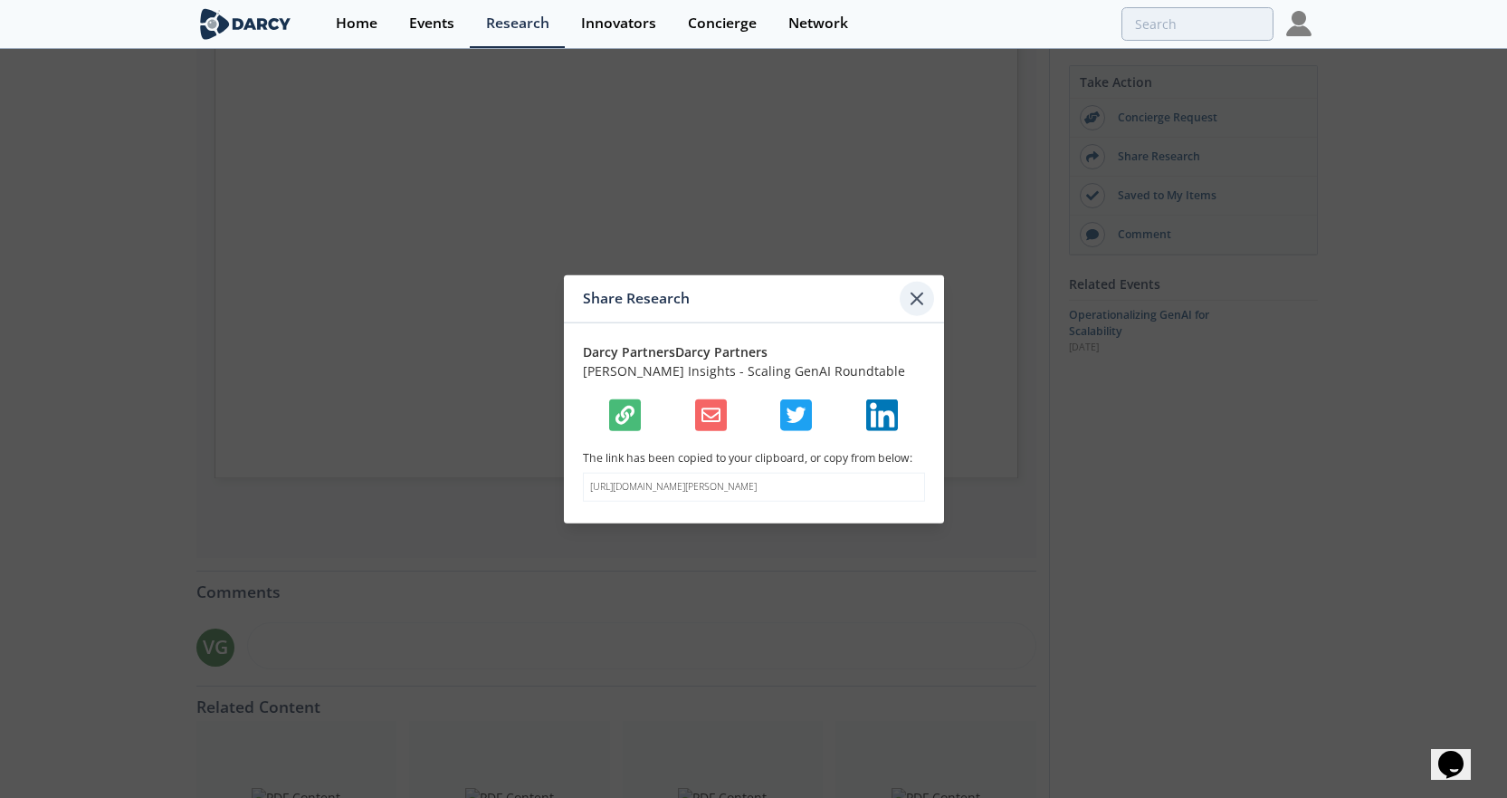
click at [918, 292] on icon at bounding box center [917, 297] width 11 height 11
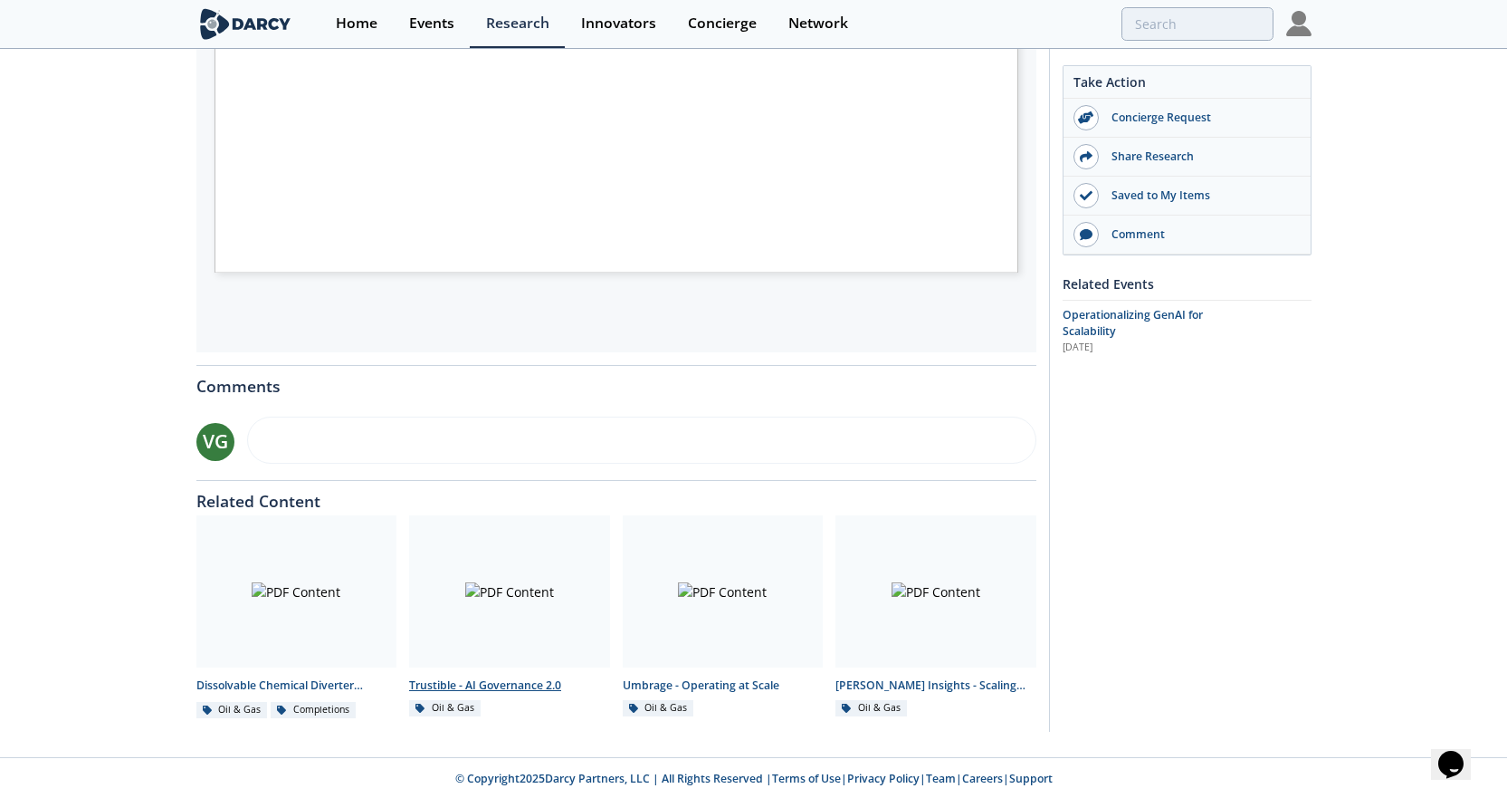
scroll to position [570, 0]
click at [914, 556] on div at bounding box center [936, 588] width 201 height 152
click at [904, 607] on div at bounding box center [936, 588] width 201 height 152
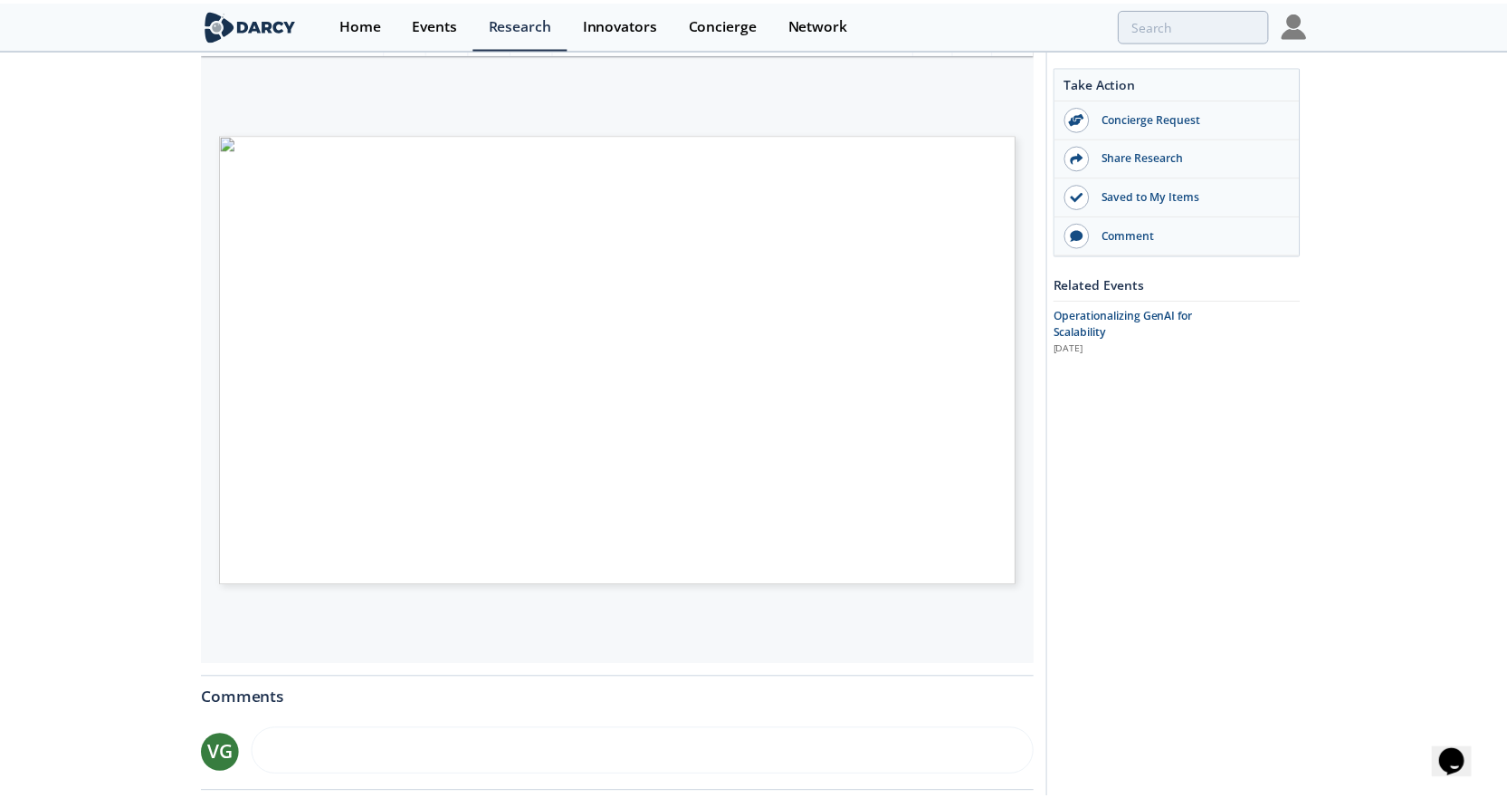
scroll to position [208, 0]
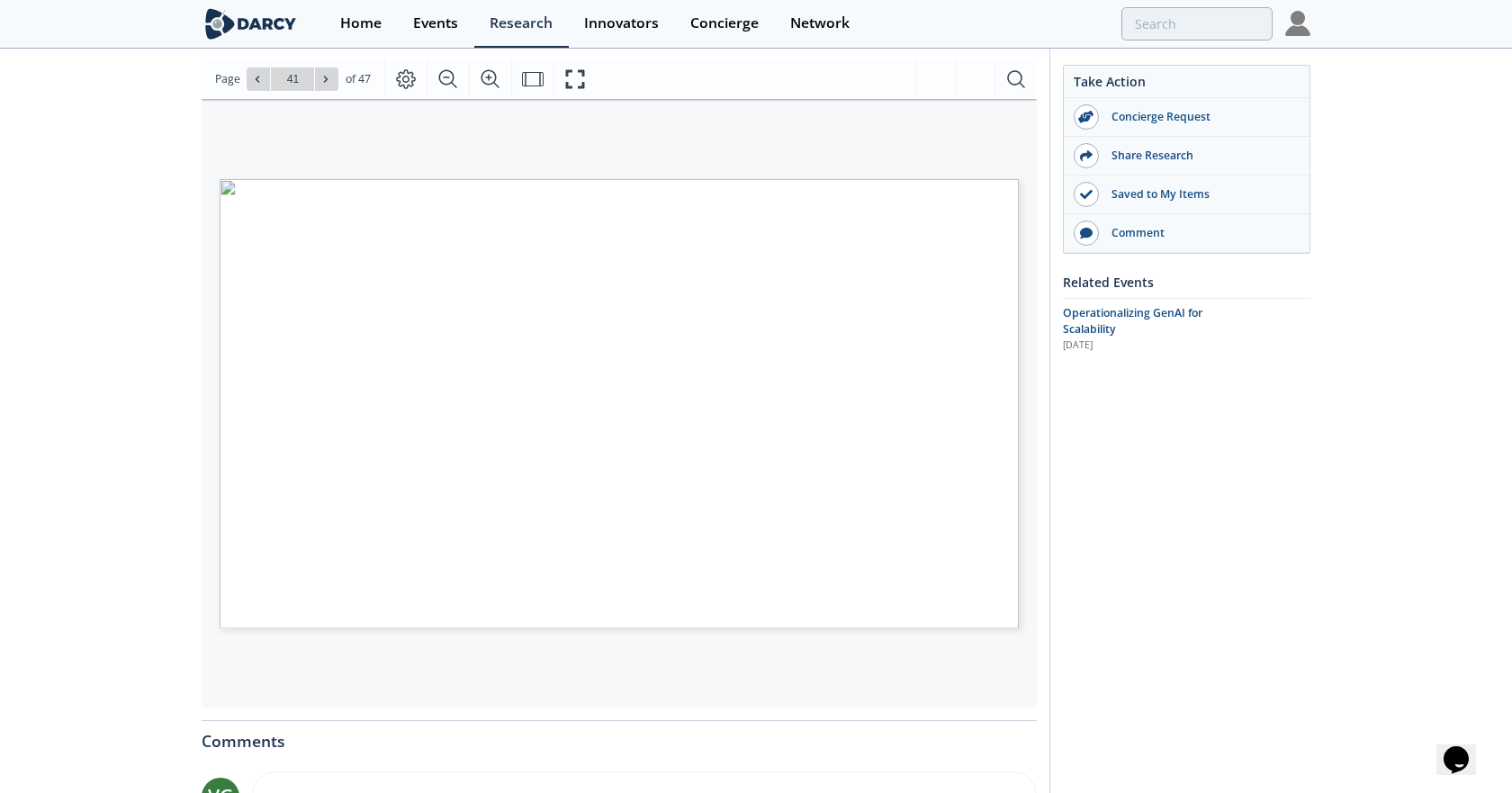
type input "40"
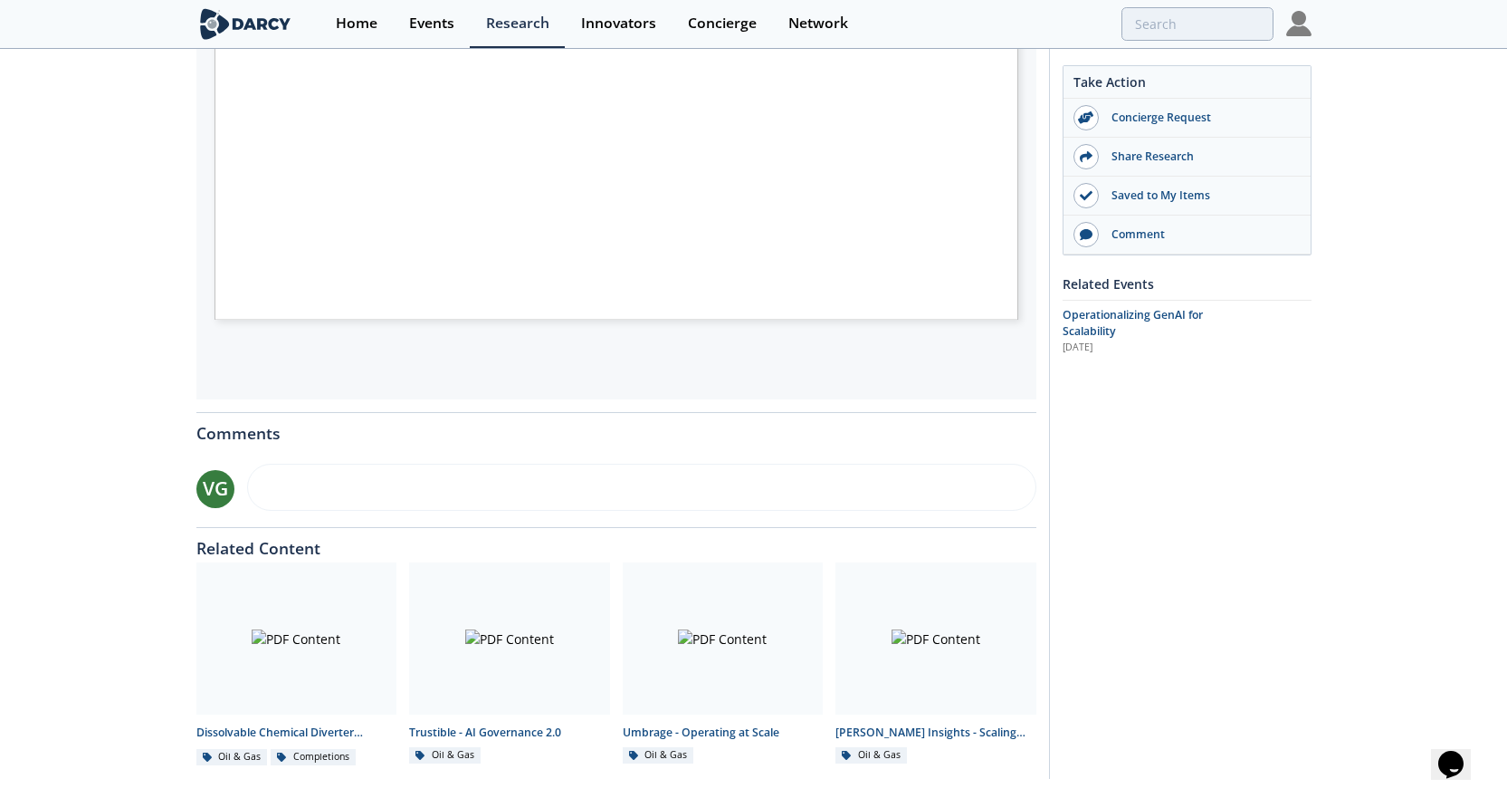
scroll to position [570, 0]
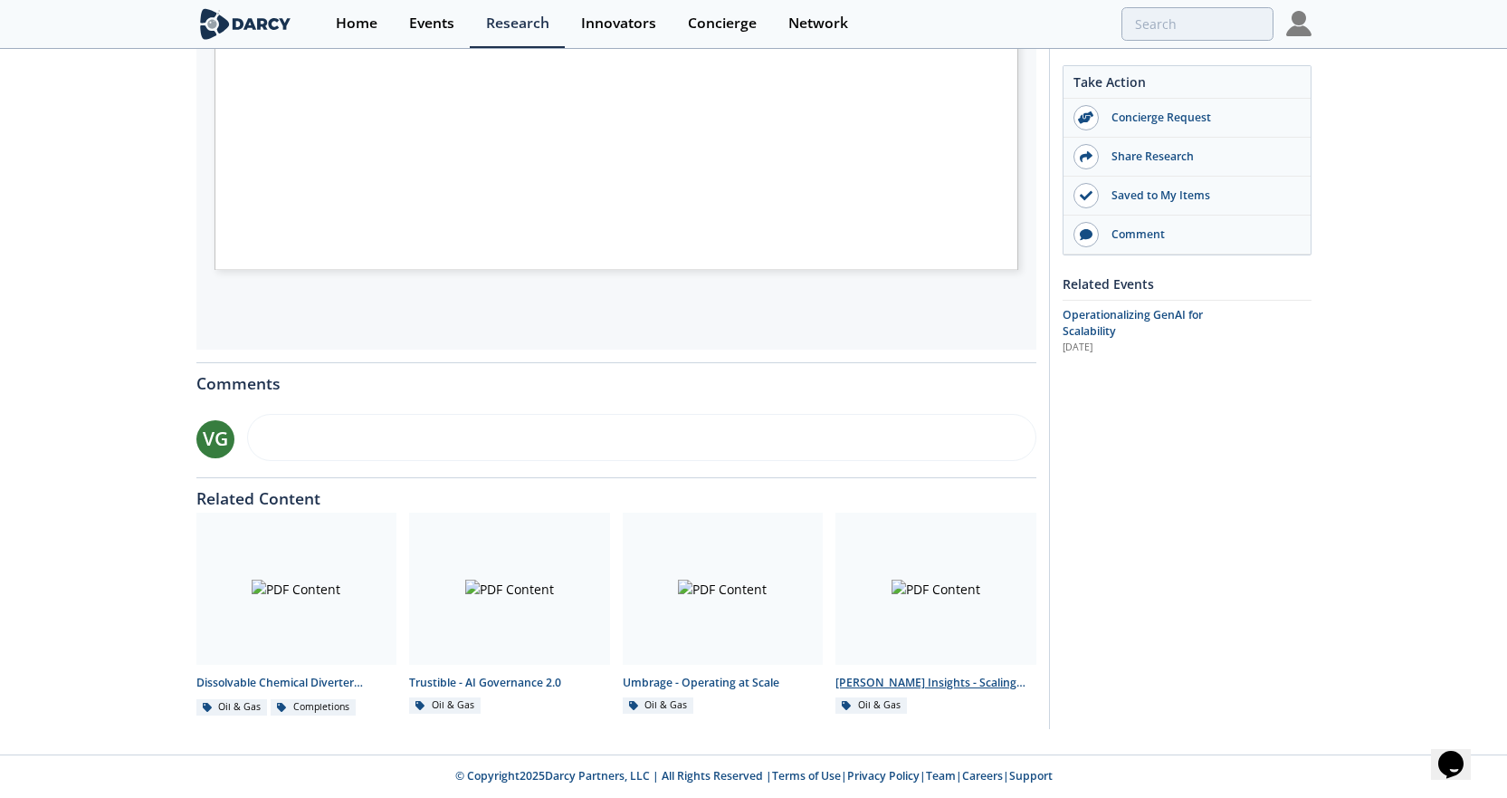
click at [832, 598] on link "[PERSON_NAME] Insights - Scaling GenAI Roundtable Oil & Gas" at bounding box center [936, 614] width 214 height 204
click at [894, 605] on div at bounding box center [936, 588] width 201 height 152
click at [878, 680] on div "[PERSON_NAME] Insights - Scaling GenAI Roundtable" at bounding box center [936, 682] width 201 height 16
click at [894, 594] on div at bounding box center [936, 588] width 201 height 152
click at [921, 631] on div at bounding box center [936, 588] width 201 height 152
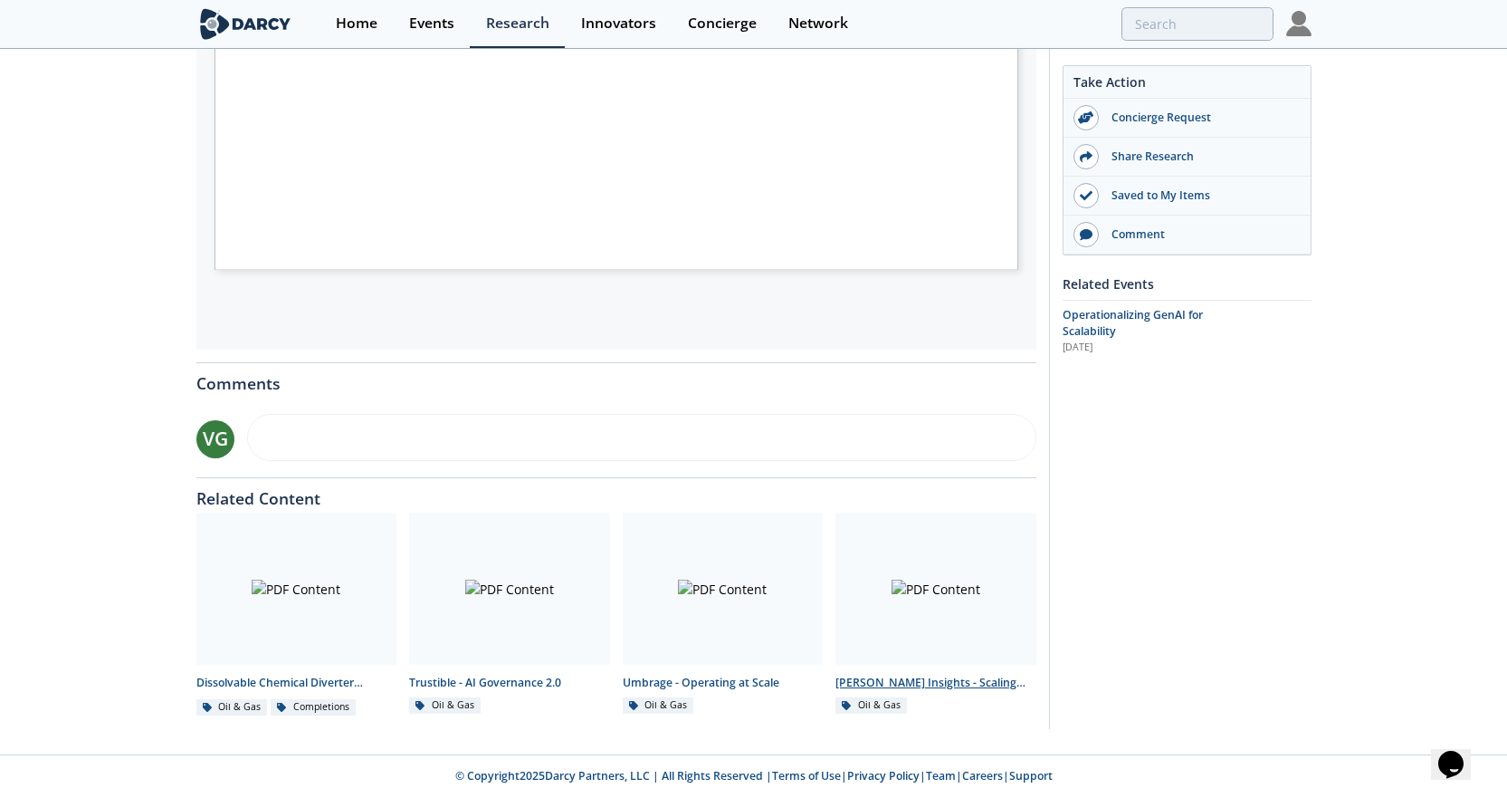
click at [903, 683] on div "[PERSON_NAME] Insights - Scaling GenAI Roundtable" at bounding box center [936, 682] width 201 height 16
click at [920, 599] on div at bounding box center [936, 588] width 201 height 152
click at [944, 671] on link "[PERSON_NAME] Insights - Scaling GenAI Roundtable Oil & Gas" at bounding box center [936, 614] width 214 height 204
click at [553, 618] on div at bounding box center [509, 588] width 201 height 152
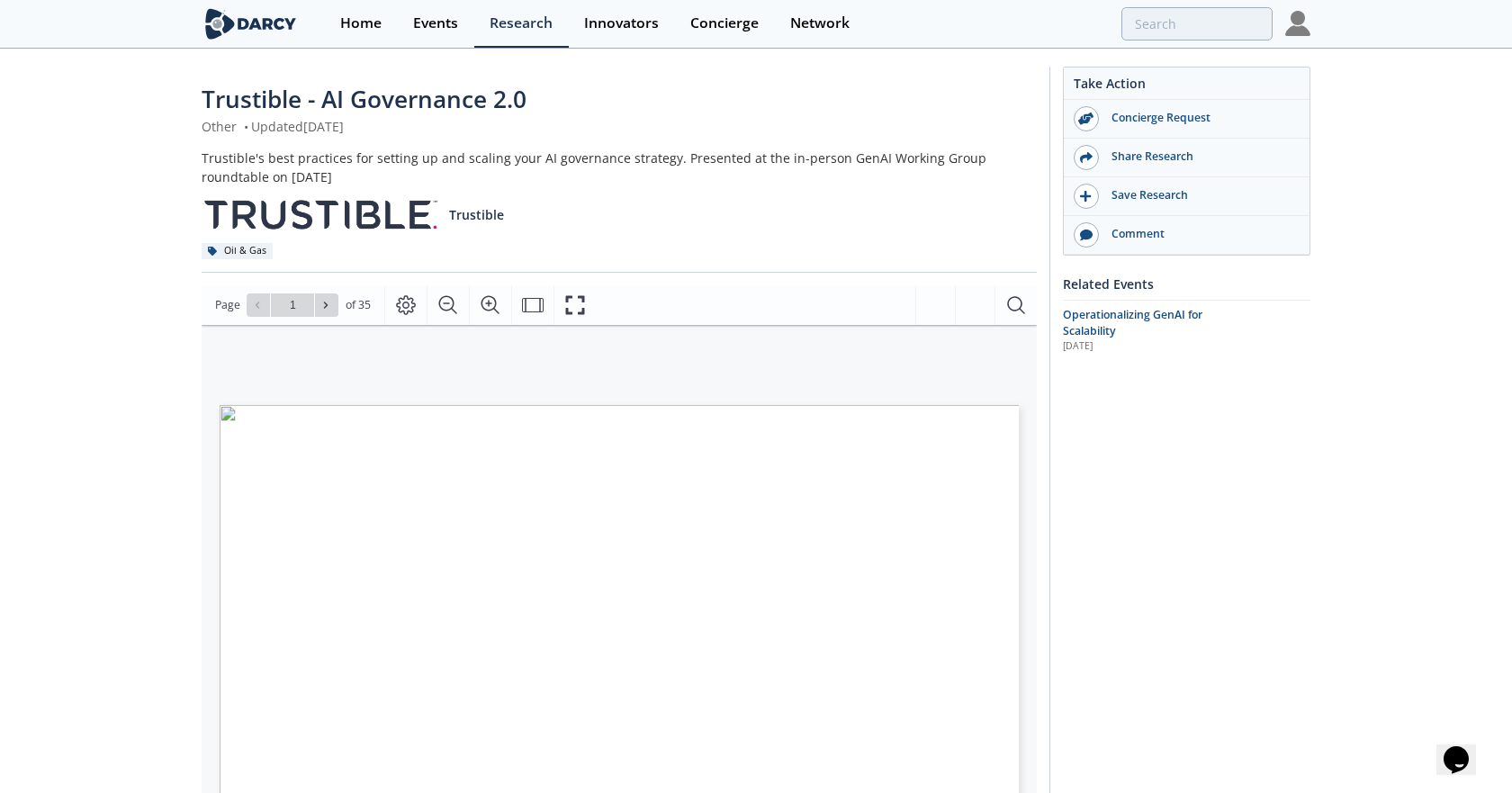
type input "2"
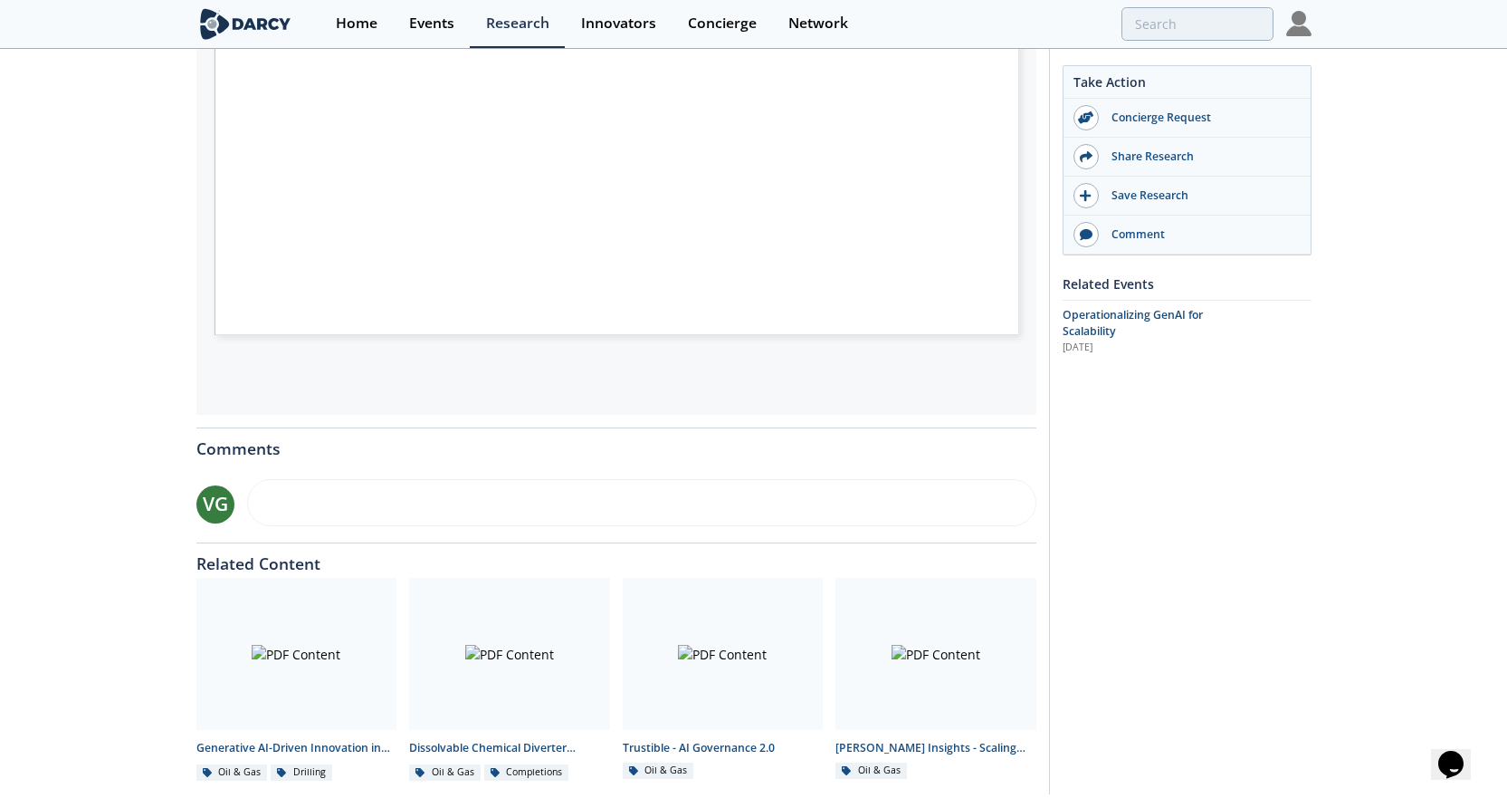
scroll to position [543, 0]
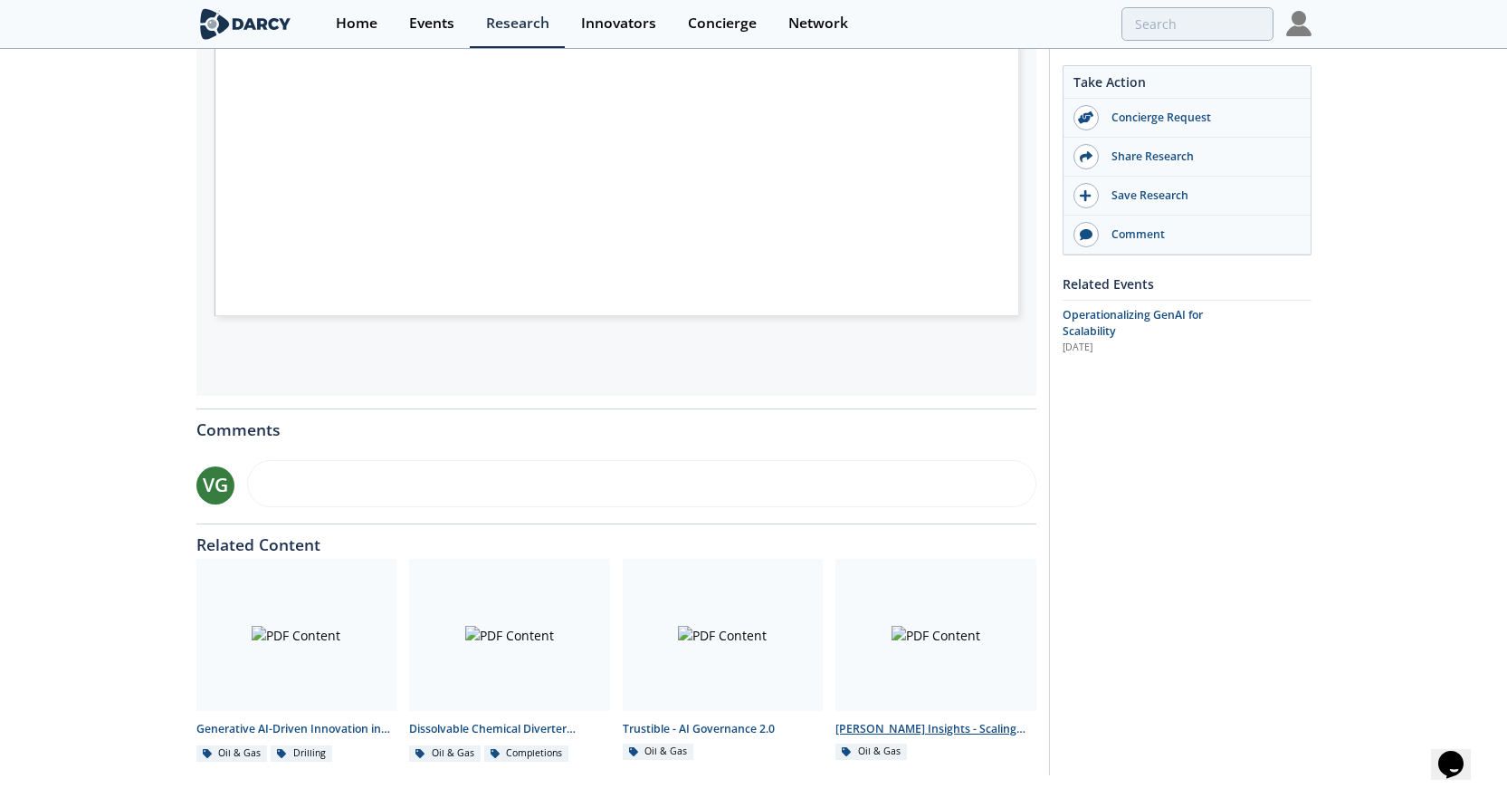
click at [919, 652] on div at bounding box center [936, 635] width 201 height 152
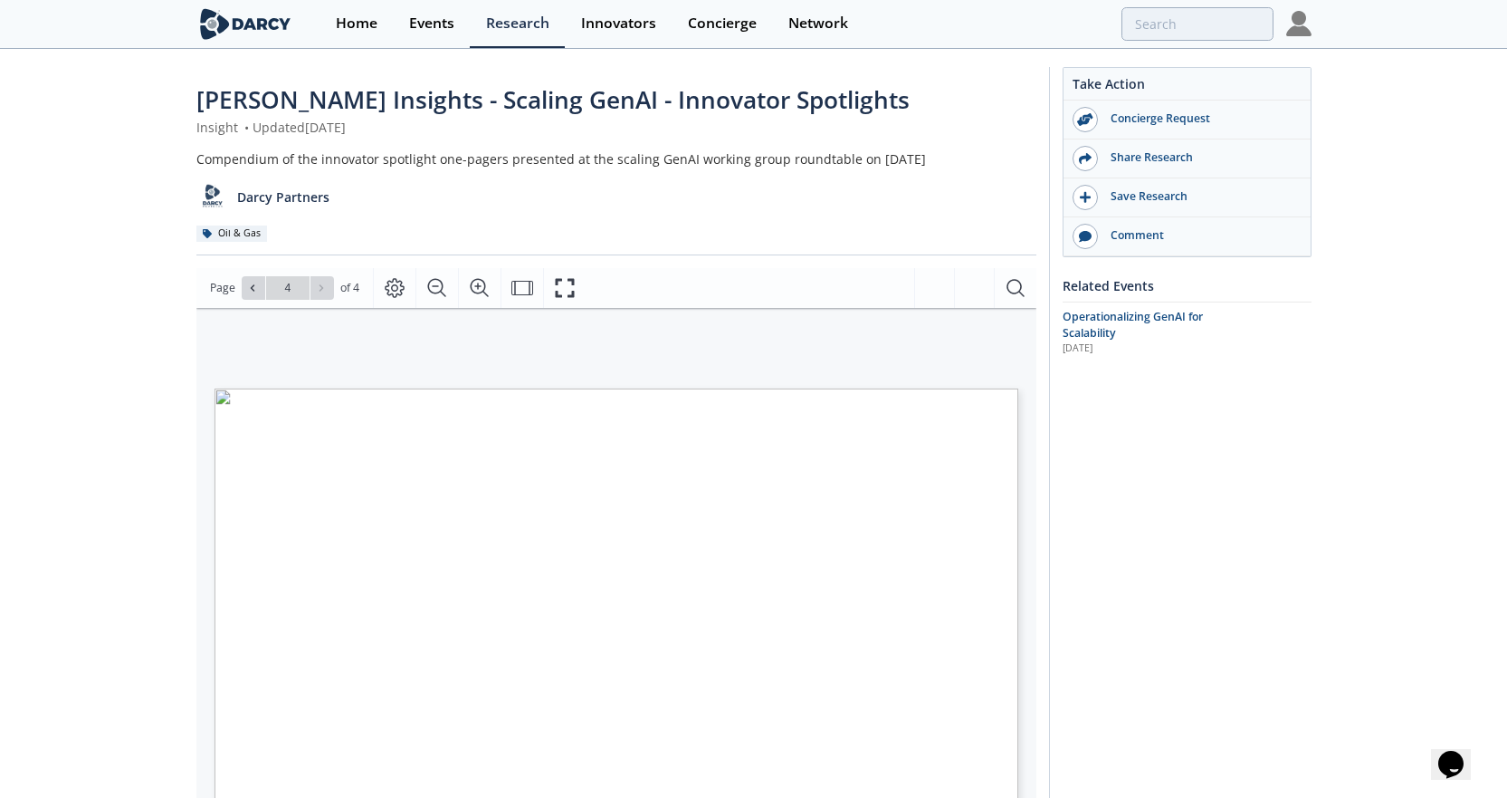
click at [1171, 548] on div "Take Action Concierge Request Share Research Save Research Comment Related Even…" at bounding box center [1180, 683] width 263 height 1233
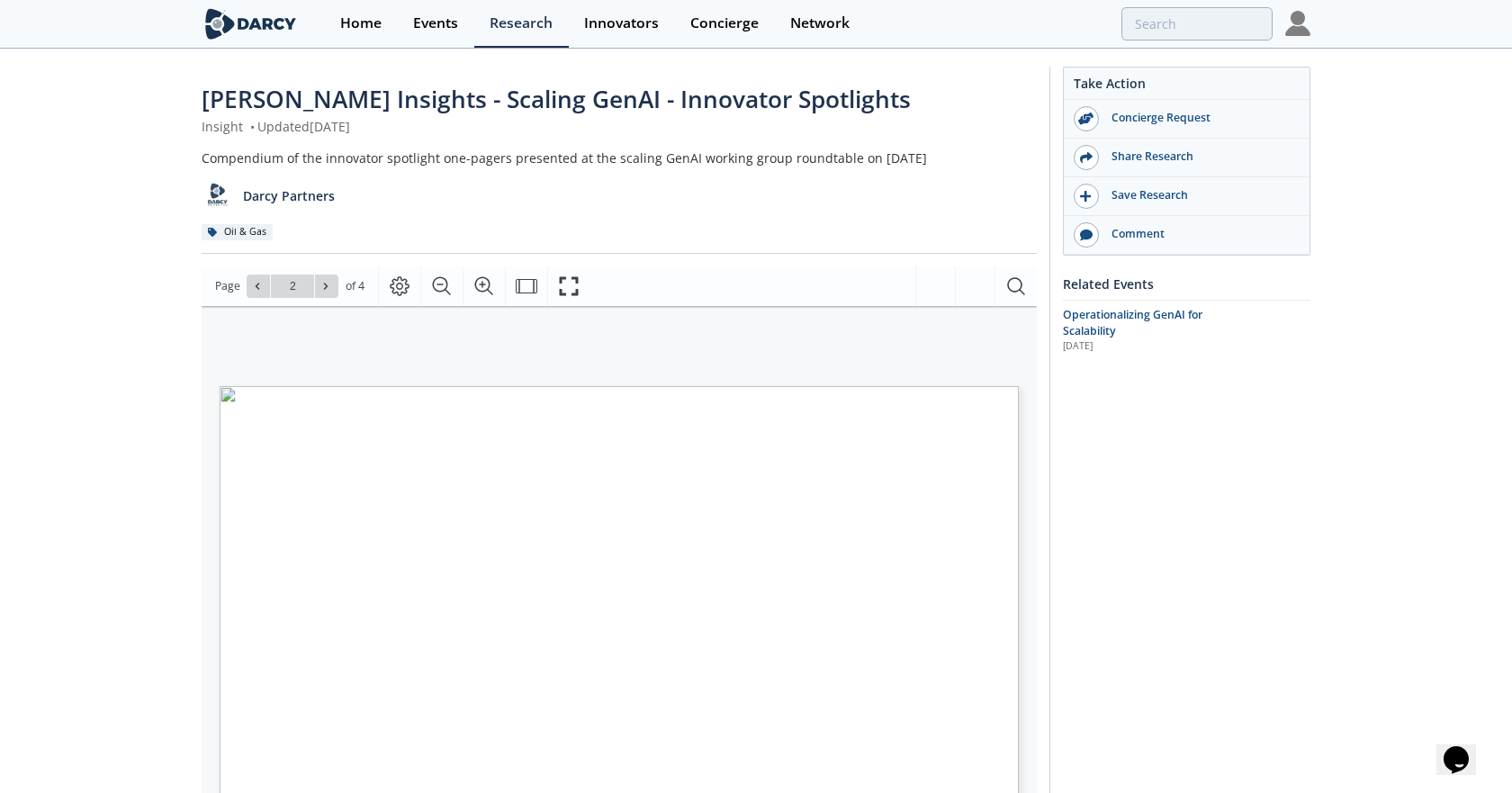
type input "1"
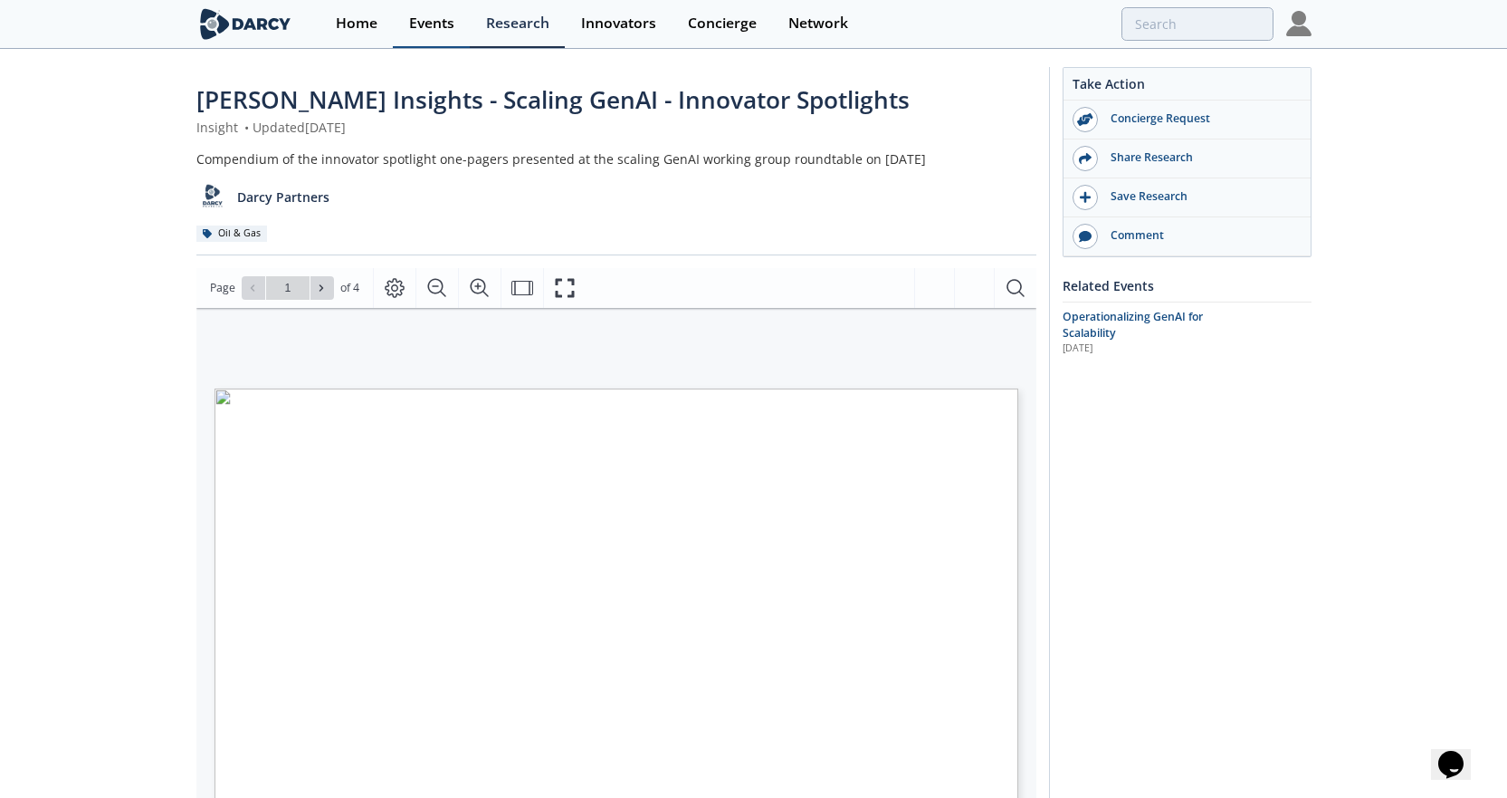
click at [429, 12] on link "Events" at bounding box center [431, 24] width 77 height 48
